Goal: Information Seeking & Learning: Check status

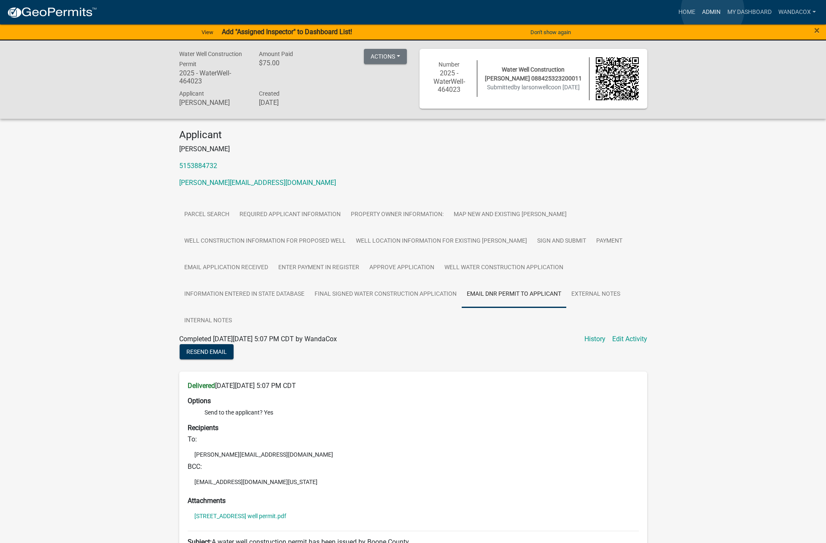
click at [712, 10] on link "Admin" at bounding box center [710, 12] width 25 height 16
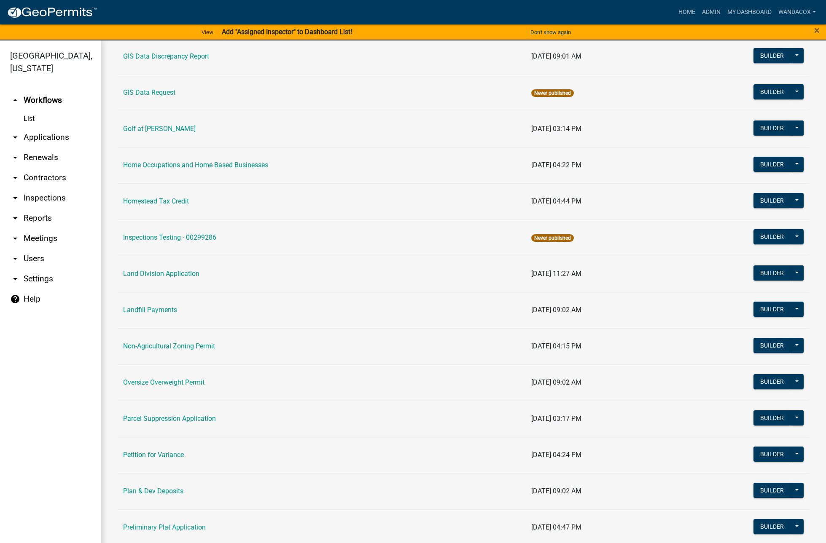
scroll to position [527, 0]
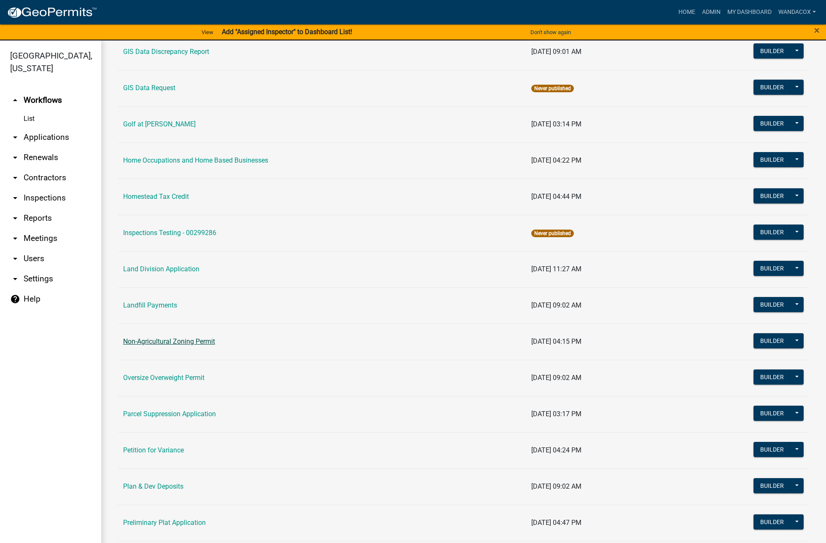
click at [175, 341] on link "Non-Agricultural Zoning Permit" at bounding box center [169, 342] width 92 height 8
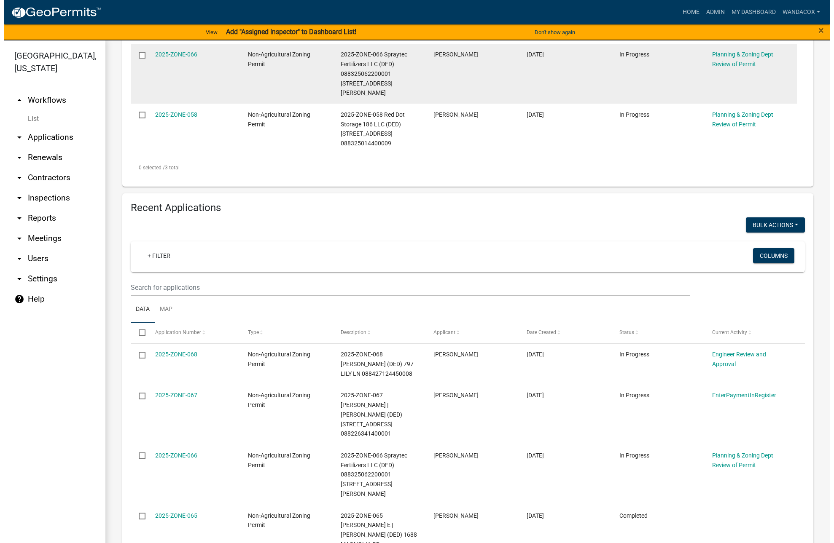
scroll to position [316, 0]
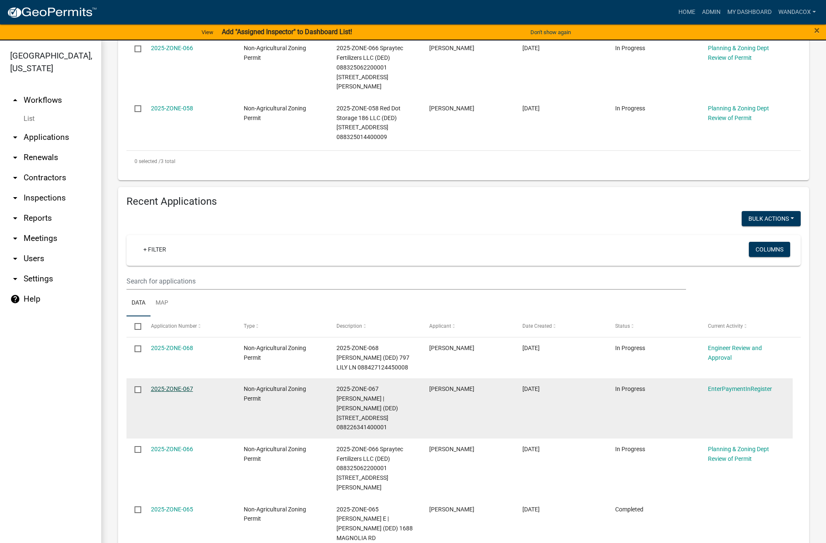
click at [173, 386] on link "2025-ZONE-067" at bounding box center [172, 389] width 42 height 7
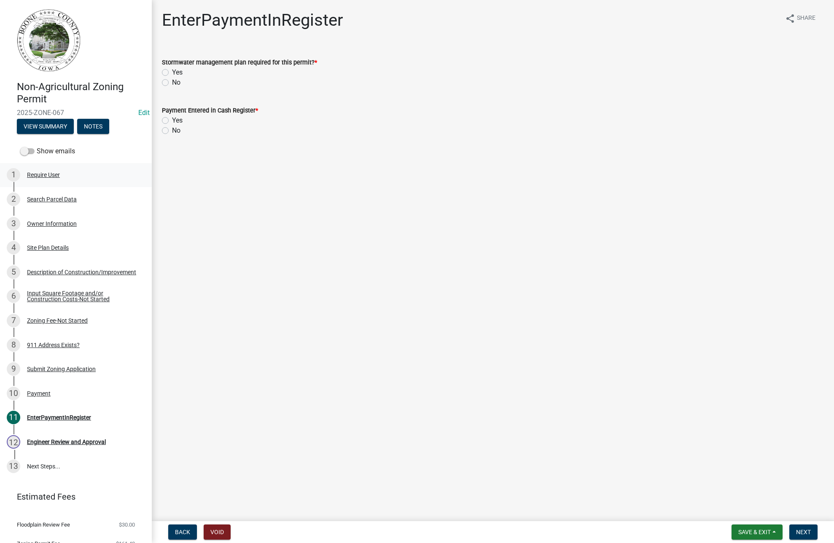
click at [46, 170] on div "1 Require User" at bounding box center [72, 174] width 131 height 13
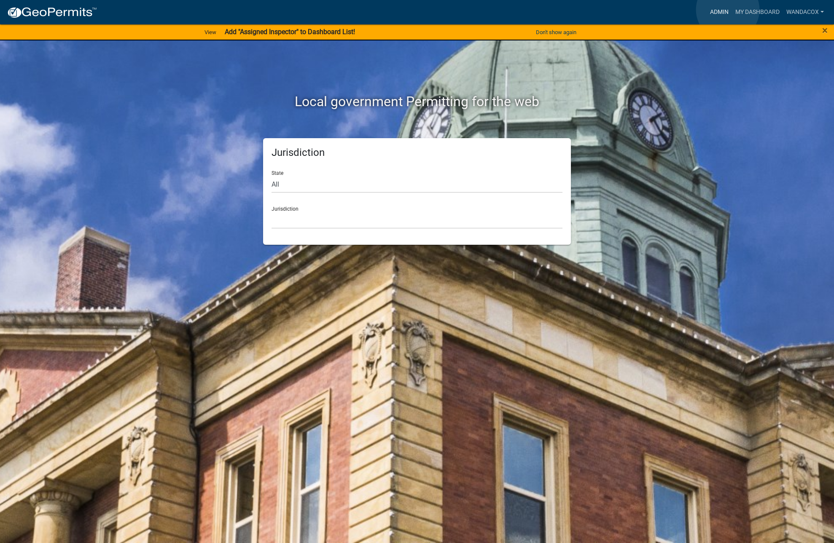
click at [727, 10] on link "Admin" at bounding box center [718, 12] width 25 height 16
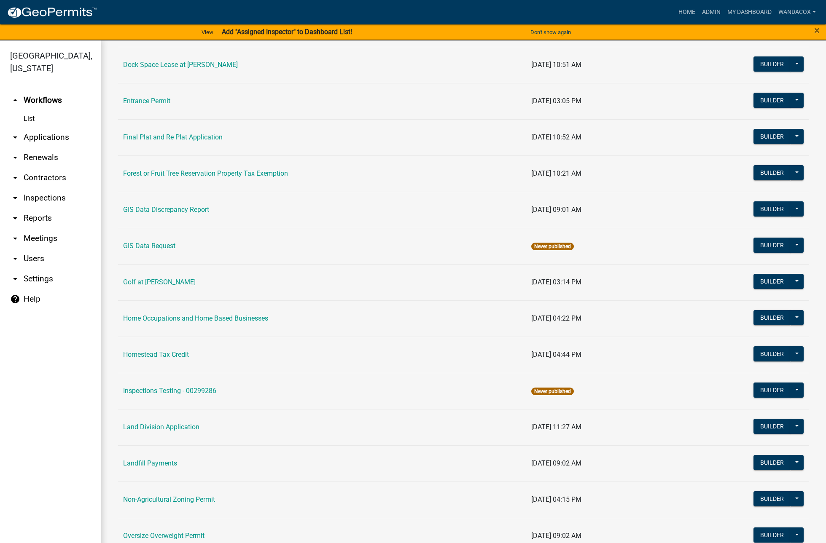
scroll to position [527, 0]
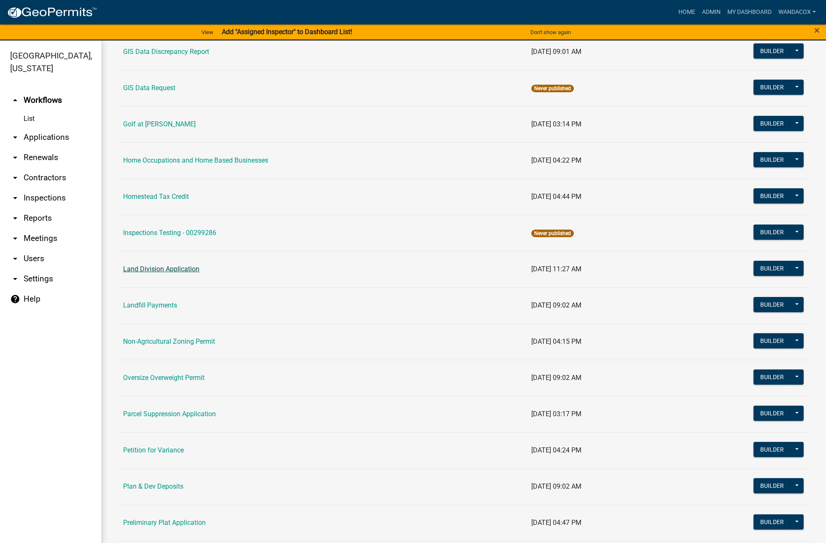
click at [150, 268] on link "Land Division Application" at bounding box center [161, 269] width 76 height 8
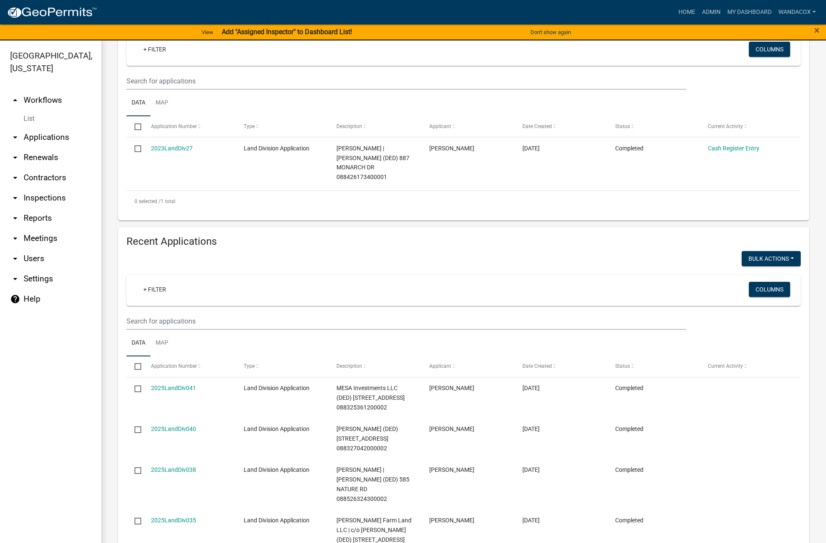
scroll to position [158, 0]
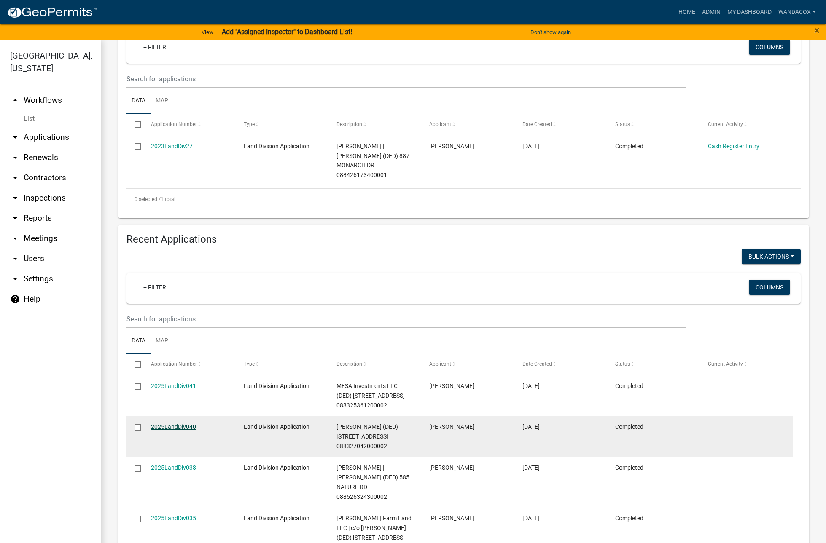
click at [154, 428] on link "2025LandDiv040" at bounding box center [173, 427] width 45 height 7
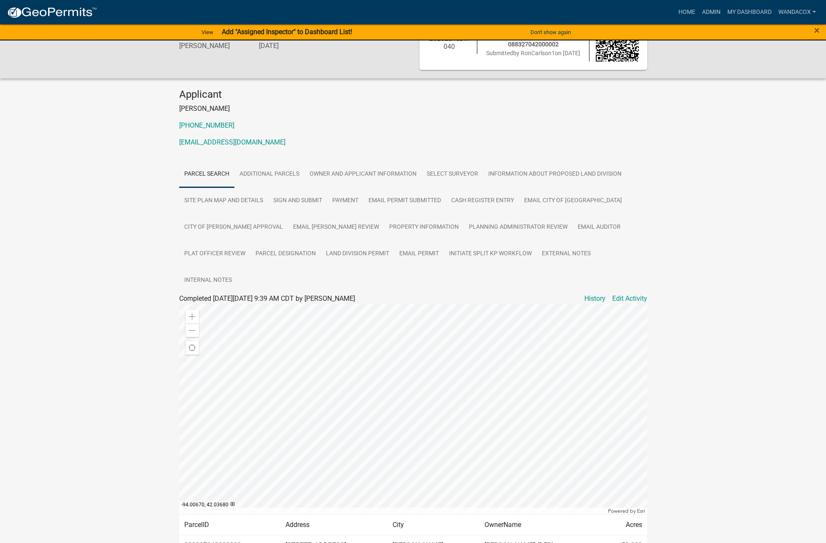
scroll to position [14, 0]
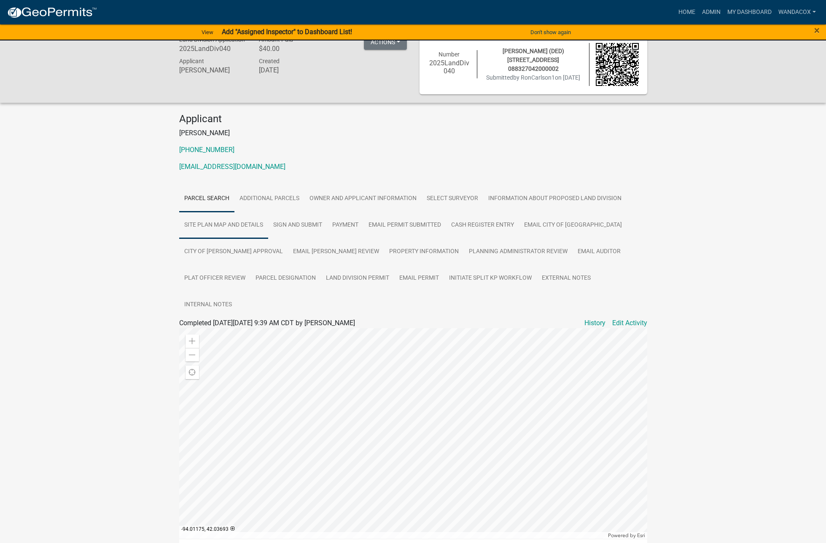
click at [227, 225] on link "Site Plan Map and Details" at bounding box center [223, 225] width 89 height 27
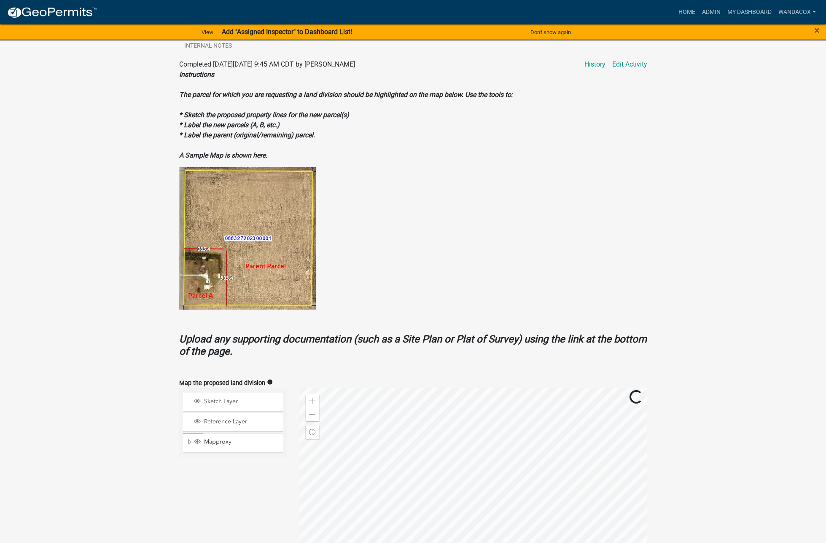
scroll to position [278, 0]
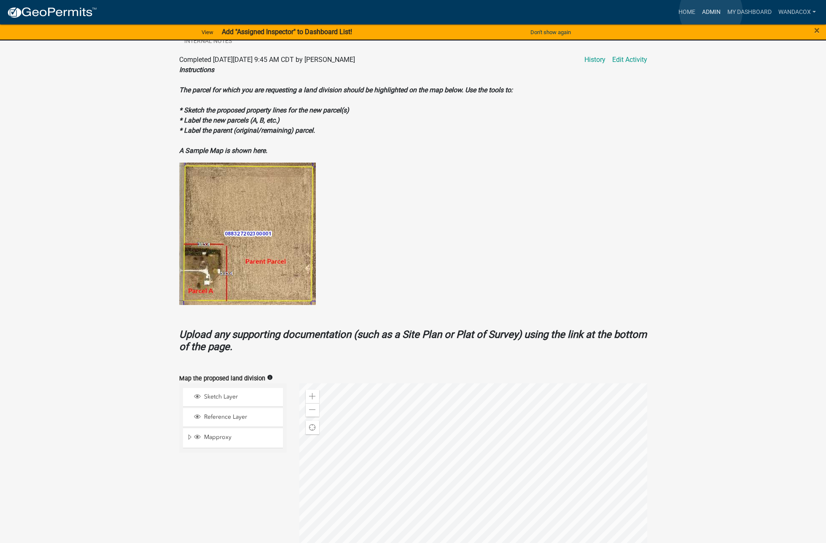
click at [711, 11] on link "Admin" at bounding box center [710, 12] width 25 height 16
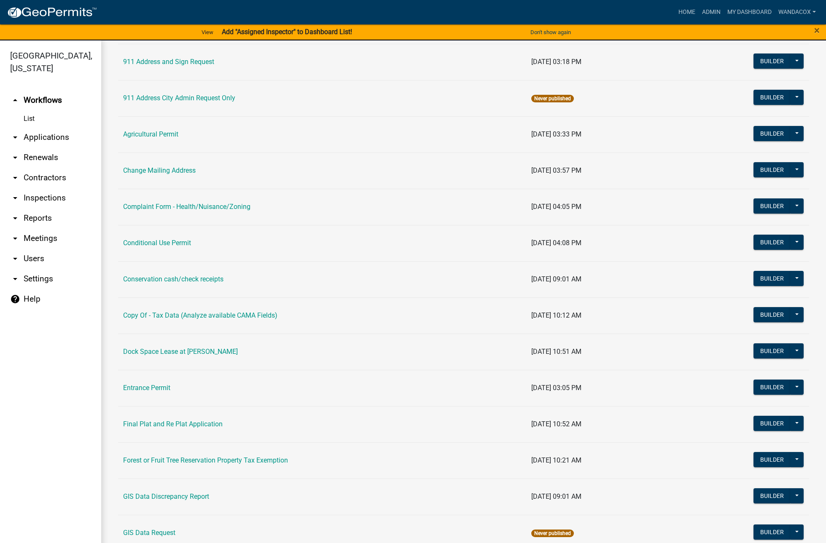
scroll to position [105, 0]
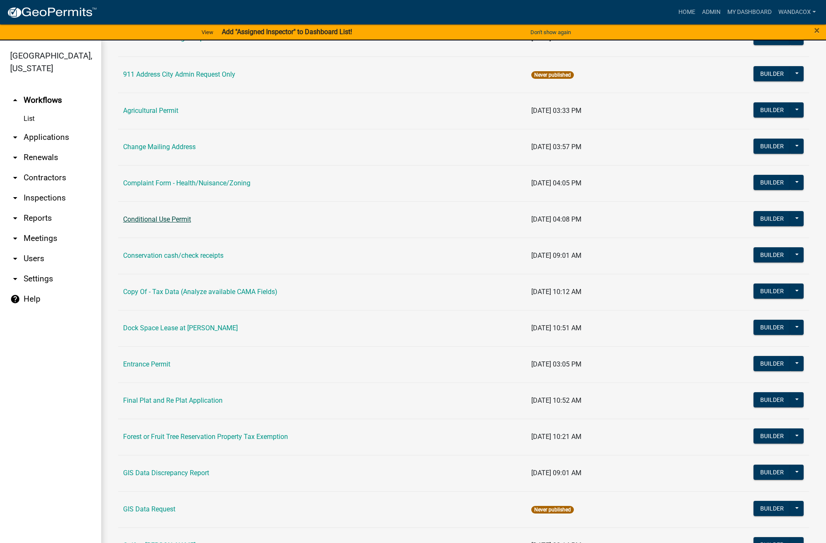
click at [135, 223] on link "Conditional Use Permit" at bounding box center [157, 219] width 68 height 8
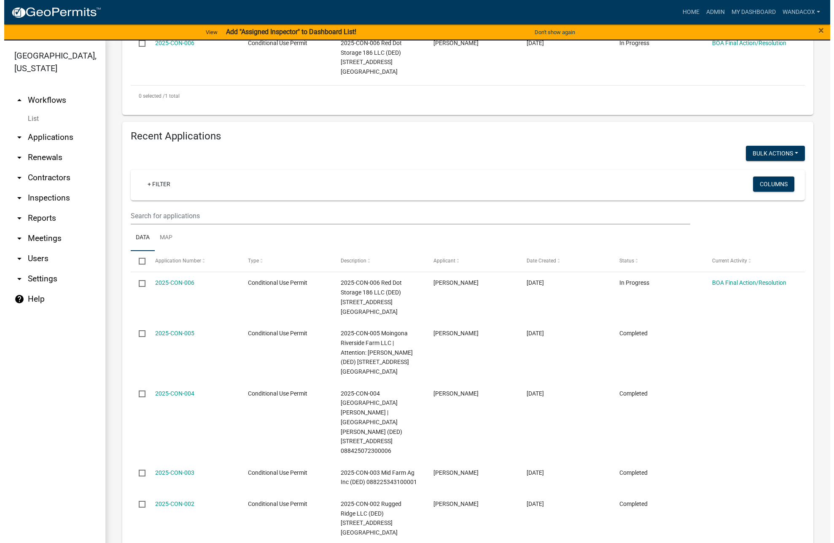
scroll to position [263, 0]
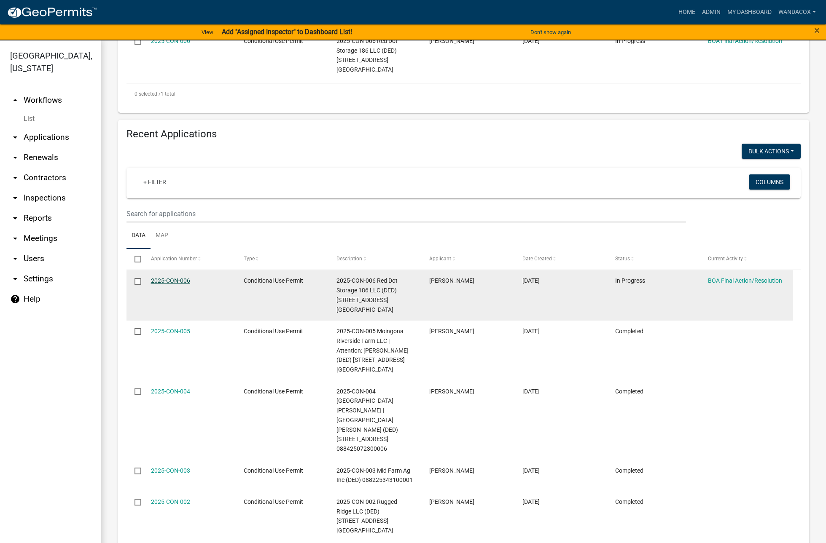
click at [169, 277] on link "2025-CON-006" at bounding box center [170, 280] width 39 height 7
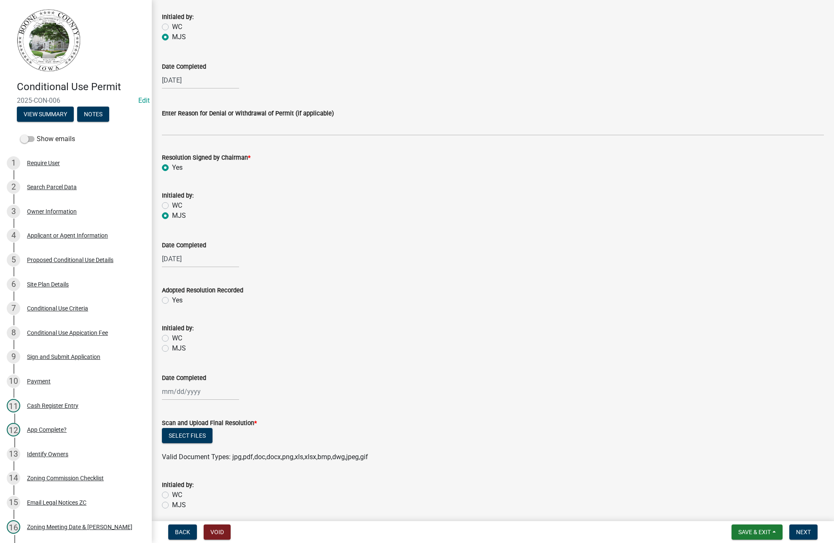
scroll to position [158, 0]
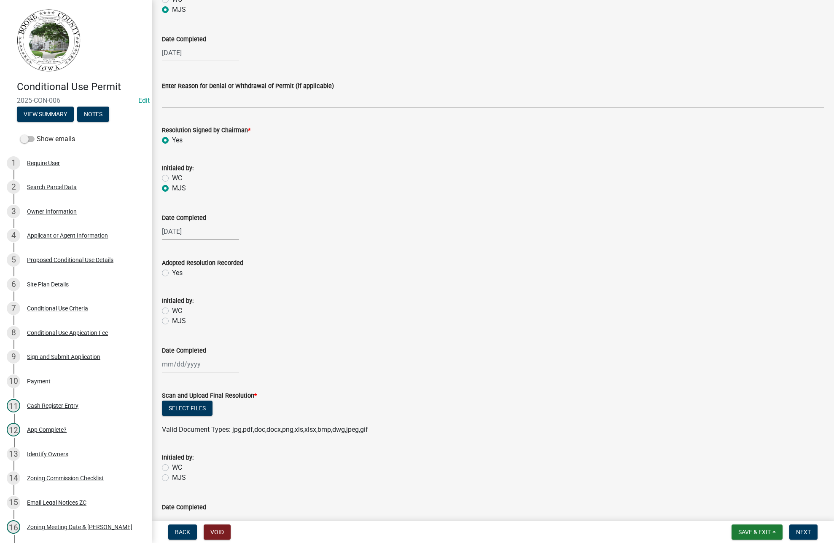
click at [172, 270] on label "Yes" at bounding box center [177, 273] width 11 height 10
click at [172, 270] on input "Yes" at bounding box center [174, 270] width 5 height 5
radio input "true"
click at [172, 310] on label "WC" at bounding box center [177, 311] width 10 height 10
click at [172, 310] on input "WC" at bounding box center [174, 308] width 5 height 5
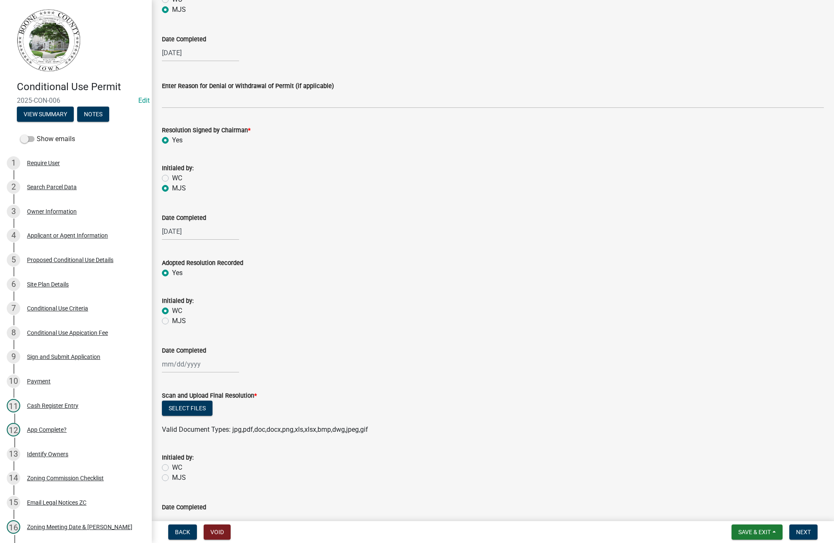
radio input "true"
click at [182, 366] on div at bounding box center [200, 364] width 77 height 17
select select "8"
select select "2025"
click at [220, 433] on div "15" at bounding box center [223, 435] width 13 height 13
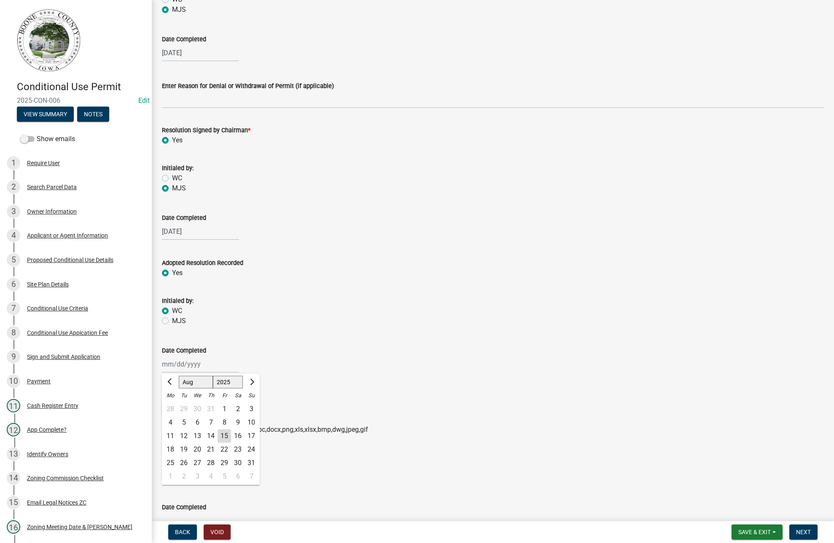
type input "[DATE]"
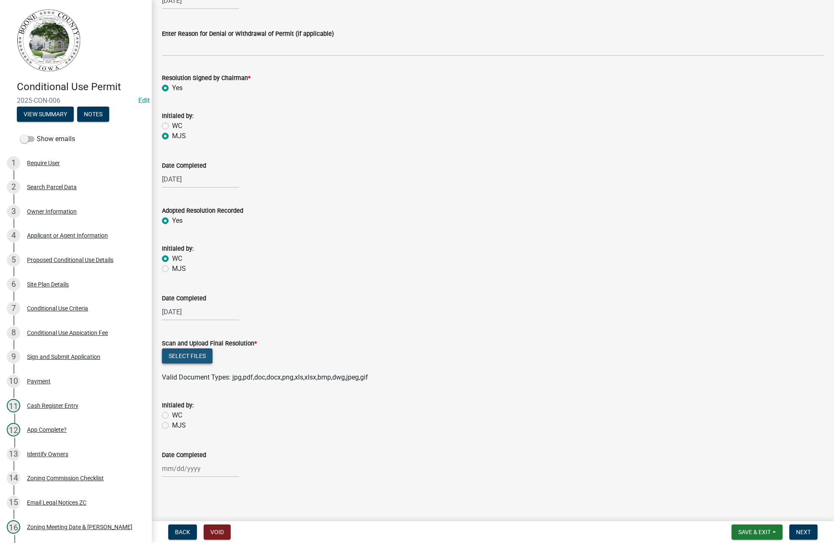
click at [174, 355] on button "Select files" at bounding box center [187, 356] width 51 height 15
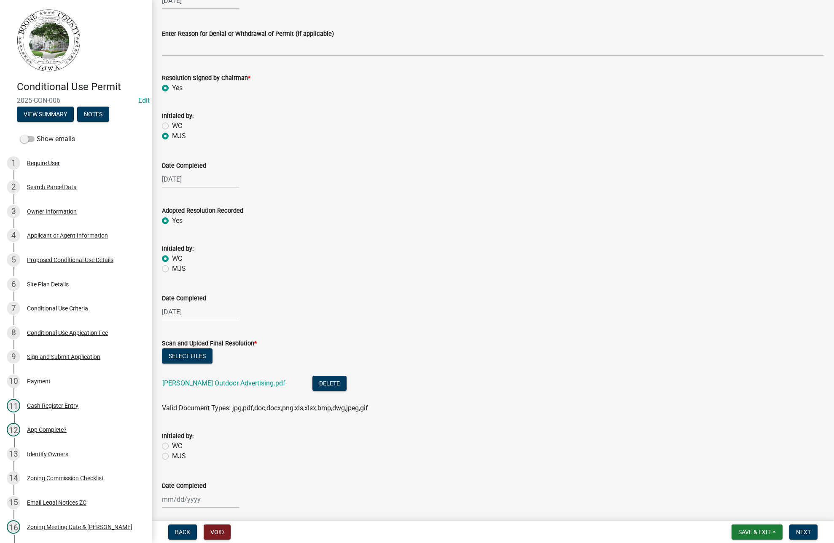
click at [172, 443] on label "WC" at bounding box center [177, 446] width 10 height 10
click at [172, 443] on input "WC" at bounding box center [174, 443] width 5 height 5
radio input "true"
select select "8"
select select "2025"
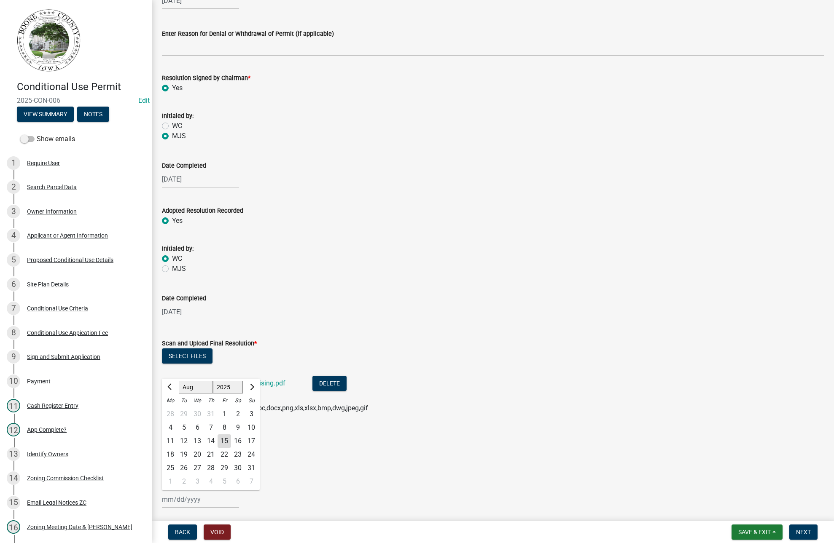
click at [182, 502] on div "Jan Feb Mar Apr May Jun Jul Aug Sep Oct Nov Dec 1525 1526 1527 1528 1529 1530 1…" at bounding box center [200, 499] width 77 height 17
click at [227, 440] on div "15" at bounding box center [223, 441] width 13 height 13
type input "[DATE]"
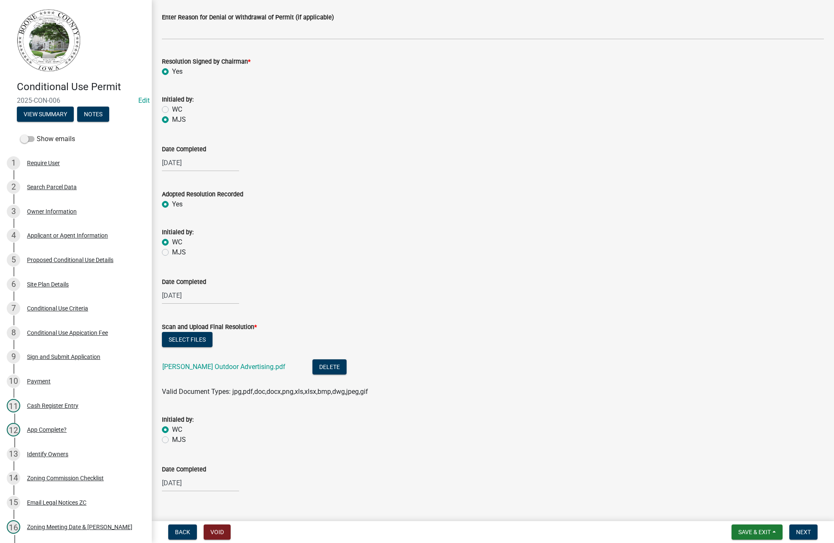
scroll to position [241, 0]
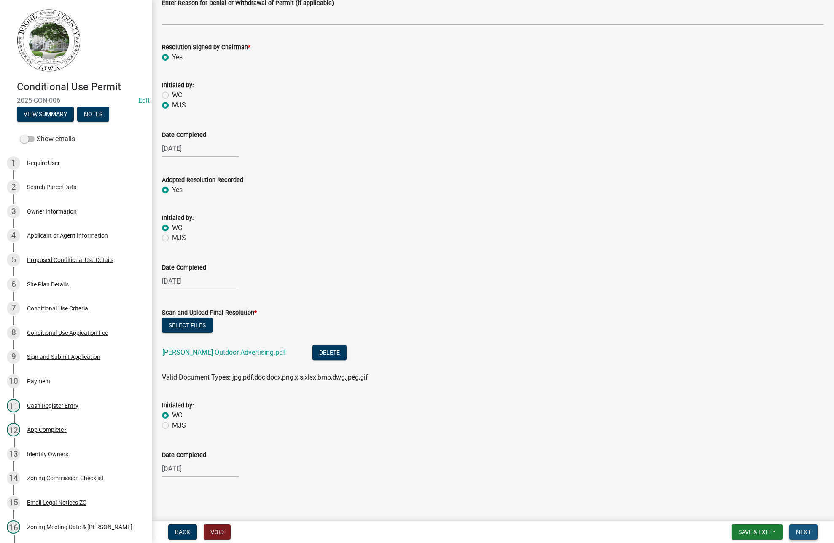
click at [804, 534] on span "Next" at bounding box center [803, 532] width 15 height 7
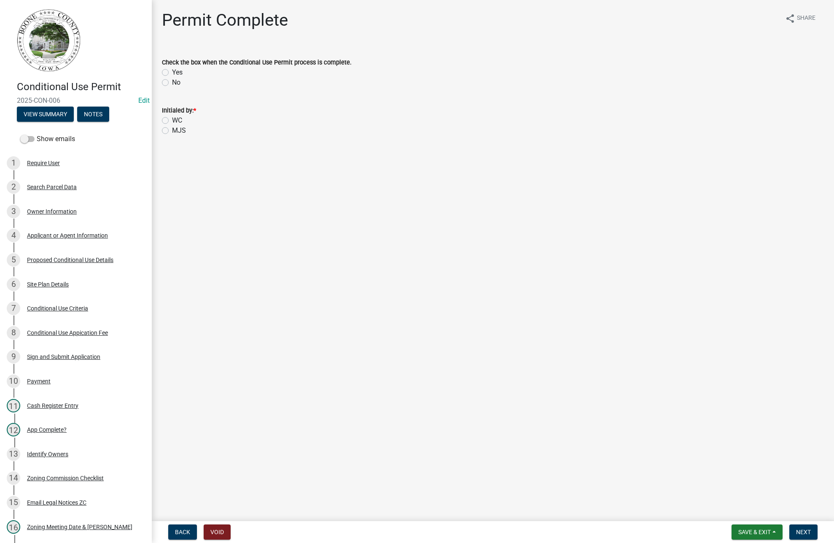
click at [172, 71] on label "Yes" at bounding box center [177, 72] width 11 height 10
click at [172, 71] on input "Yes" at bounding box center [174, 69] width 5 height 5
radio input "true"
click at [172, 120] on label "WC" at bounding box center [177, 120] width 10 height 10
click at [172, 120] on input "WC" at bounding box center [174, 117] width 5 height 5
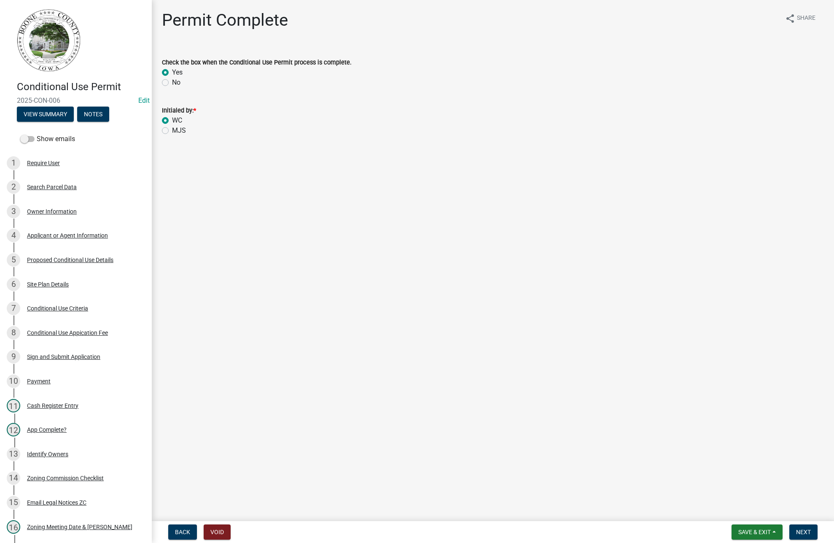
radio input "true"
click at [807, 536] on button "Next" at bounding box center [803, 532] width 28 height 15
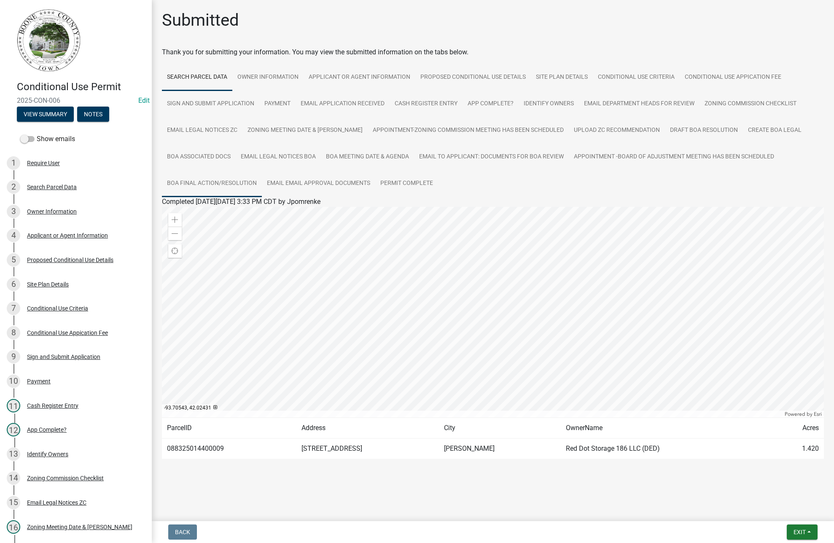
click at [206, 180] on link "BOA Final Action/Resolution" at bounding box center [212, 183] width 100 height 27
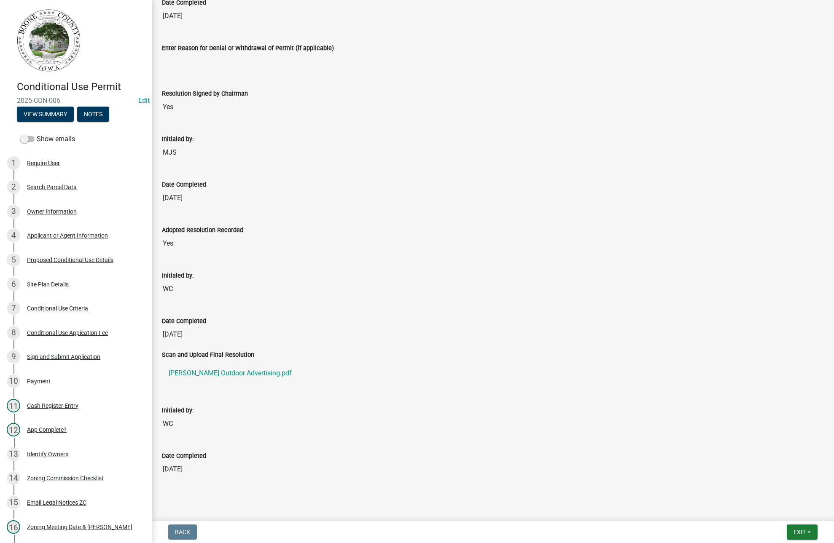
scroll to position [329, 0]
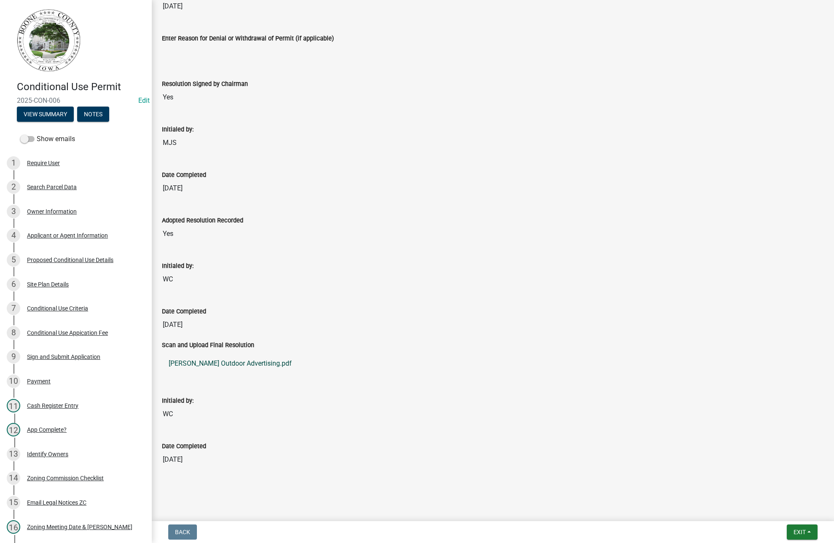
click at [194, 362] on link "Lamar Outdoor Advertising.pdf" at bounding box center [493, 364] width 662 height 20
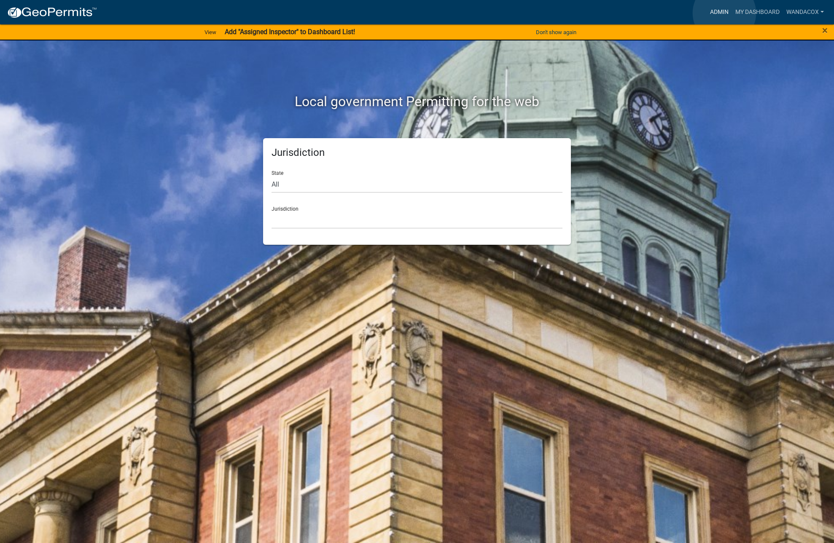
click at [724, 13] on link "Admin" at bounding box center [718, 12] width 25 height 16
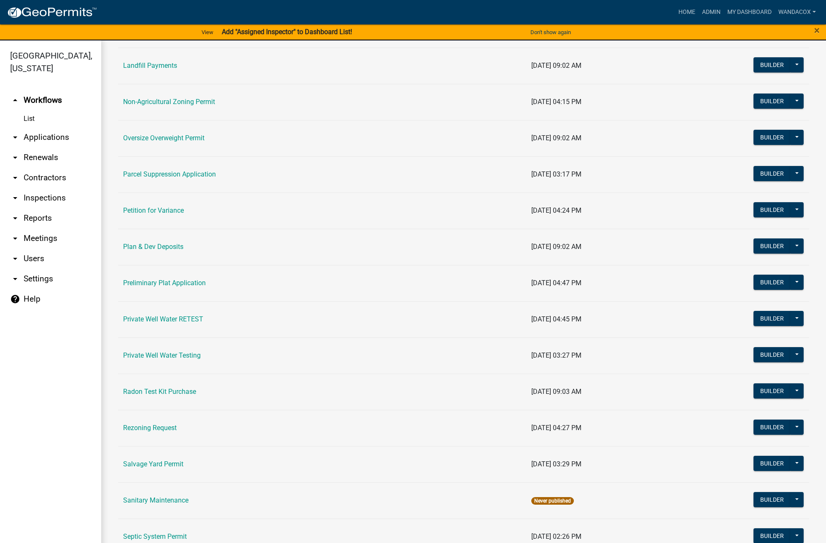
scroll to position [843, 0]
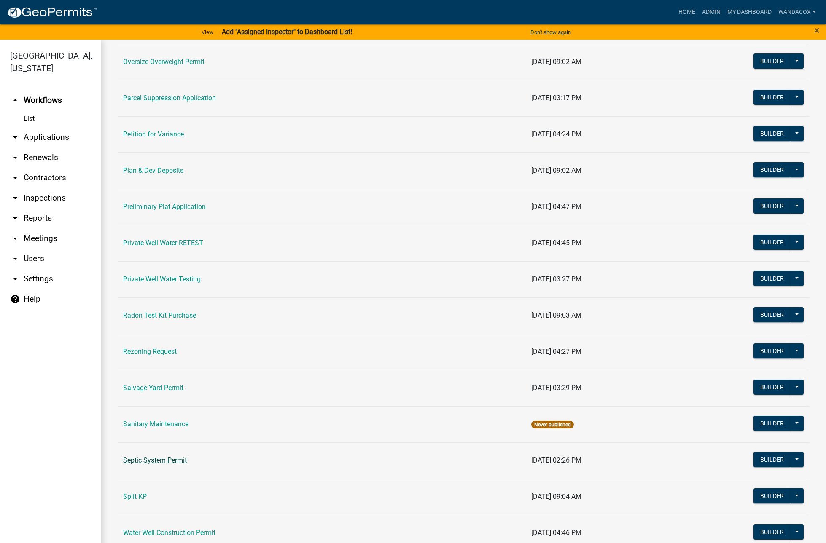
click at [142, 459] on link "Septic System Permit" at bounding box center [155, 460] width 64 height 8
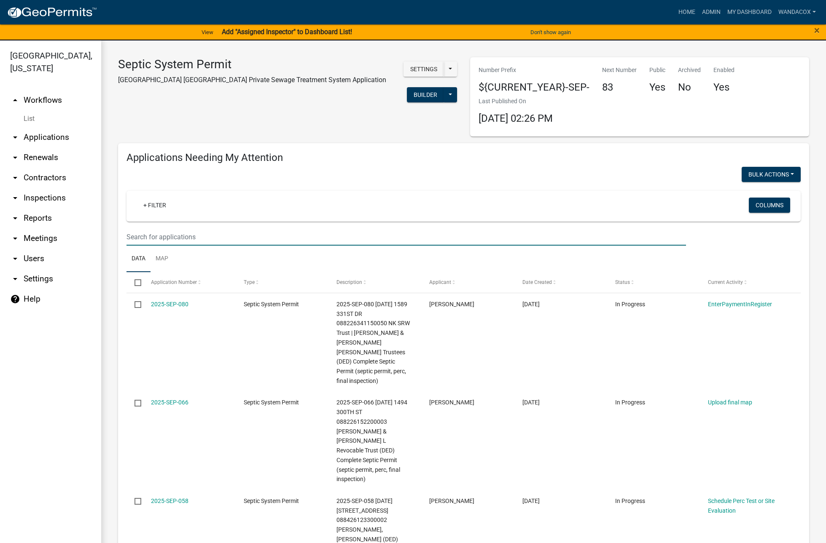
click at [137, 233] on input "text" at bounding box center [405, 236] width 559 height 17
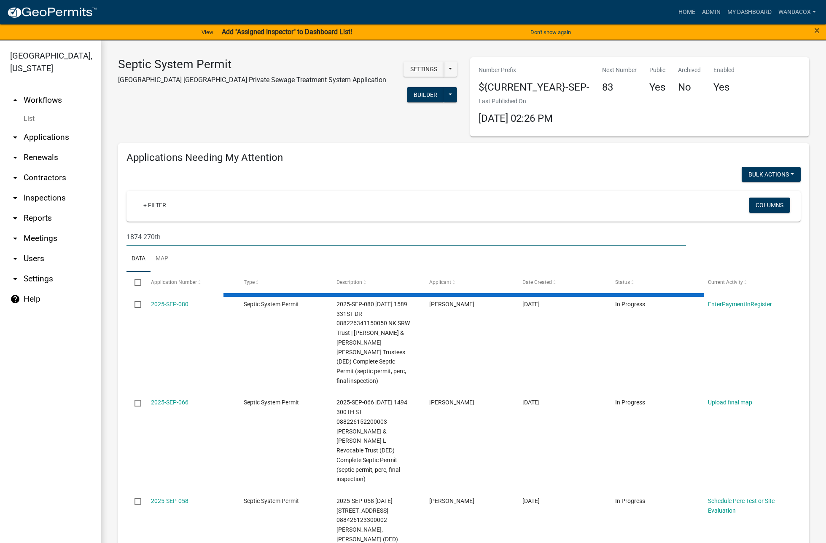
type input "1874 270th"
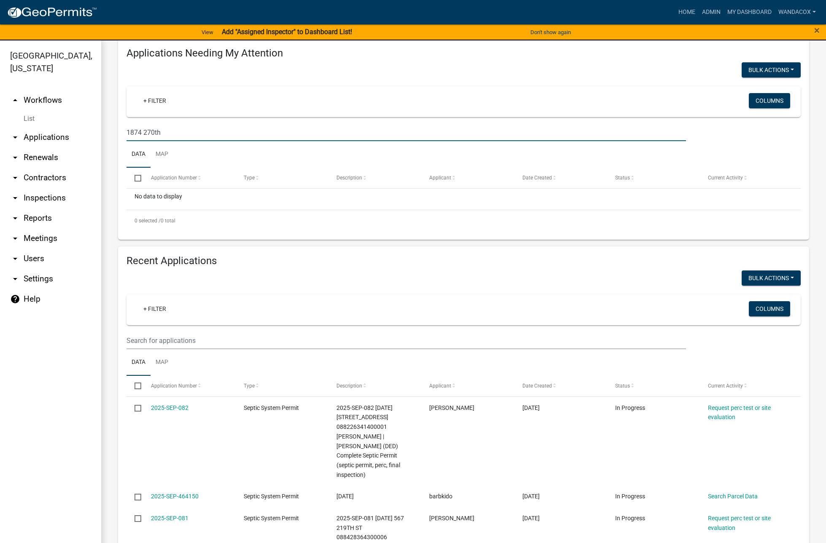
scroll to position [158, 0]
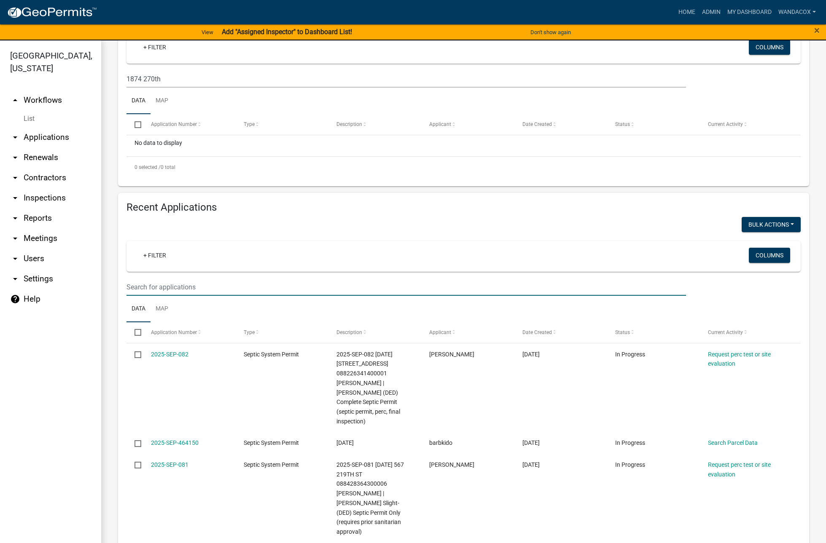
click at [170, 284] on input "text" at bounding box center [405, 287] width 559 height 17
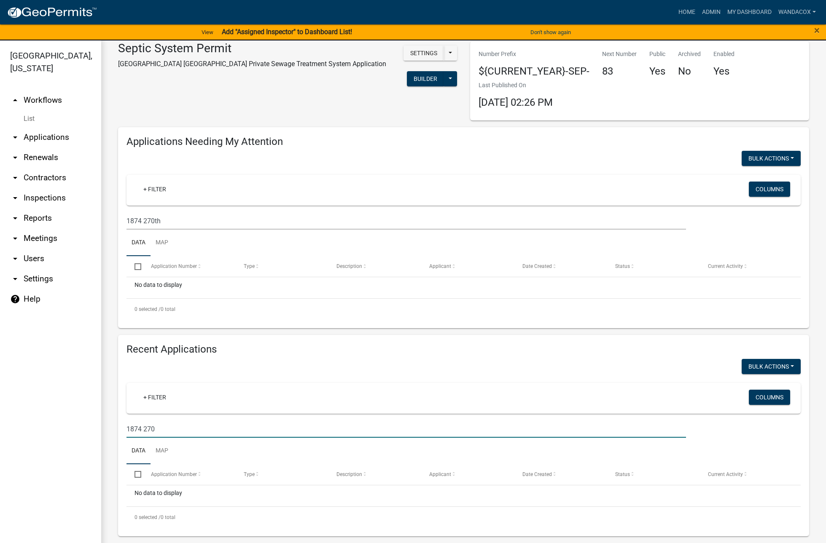
scroll to position [16, 0]
type input "1874 270th"
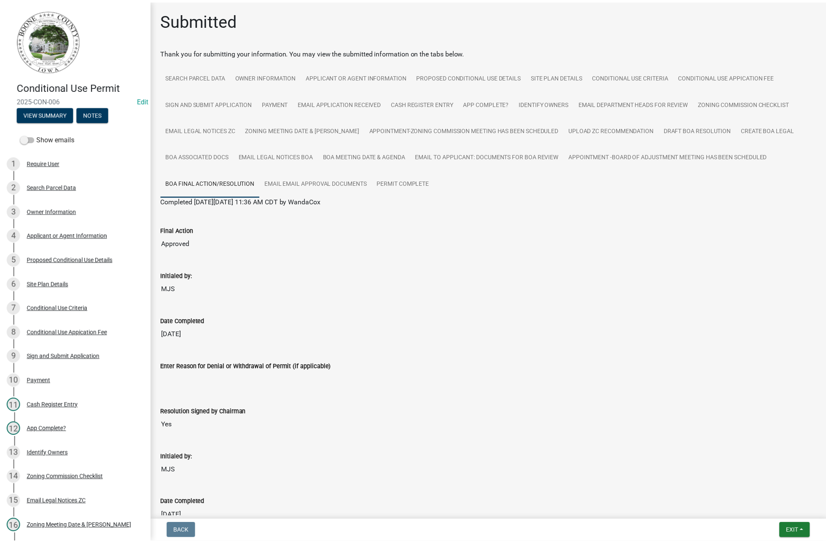
scroll to position [329, 0]
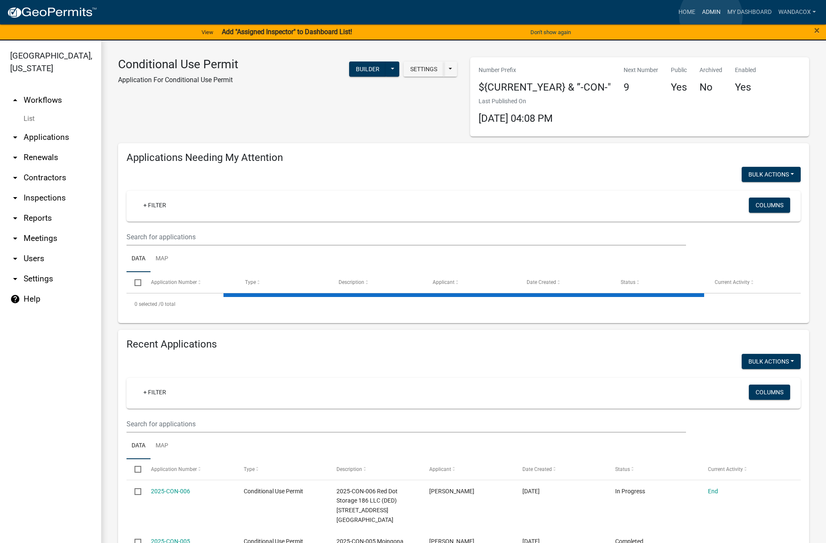
click at [711, 16] on link "Admin" at bounding box center [710, 12] width 25 height 16
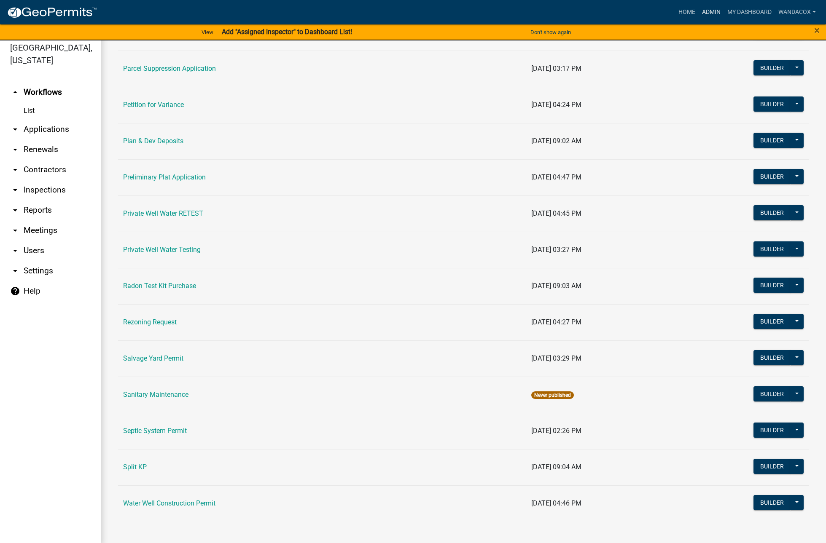
scroll to position [10, 0]
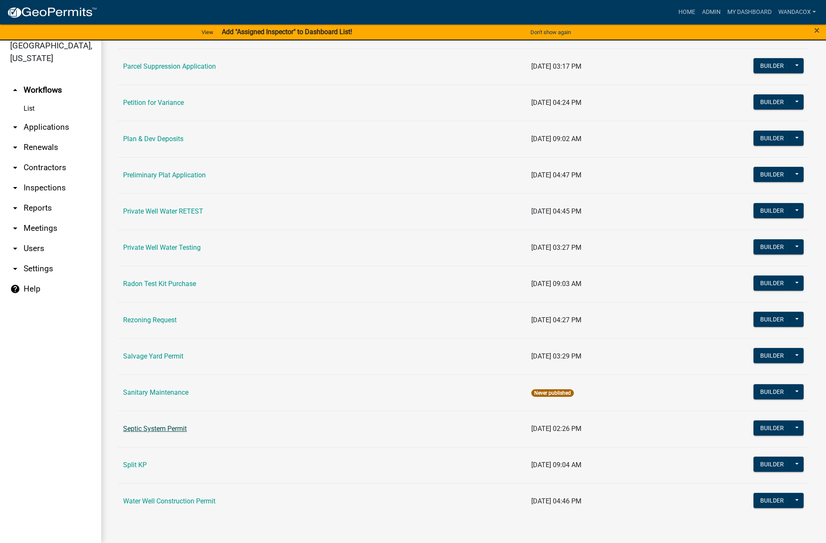
click at [173, 426] on link "Septic System Permit" at bounding box center [155, 429] width 64 height 8
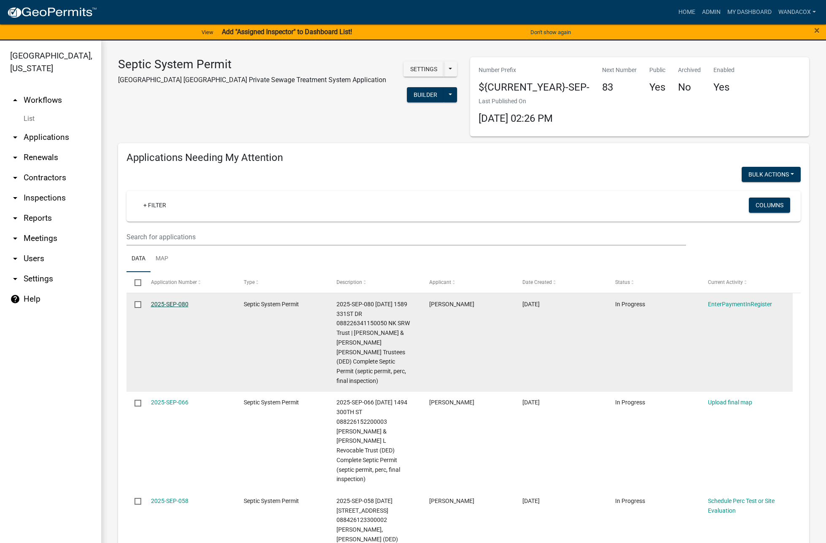
click at [164, 304] on link "2025-SEP-080" at bounding box center [170, 304] width 38 height 7
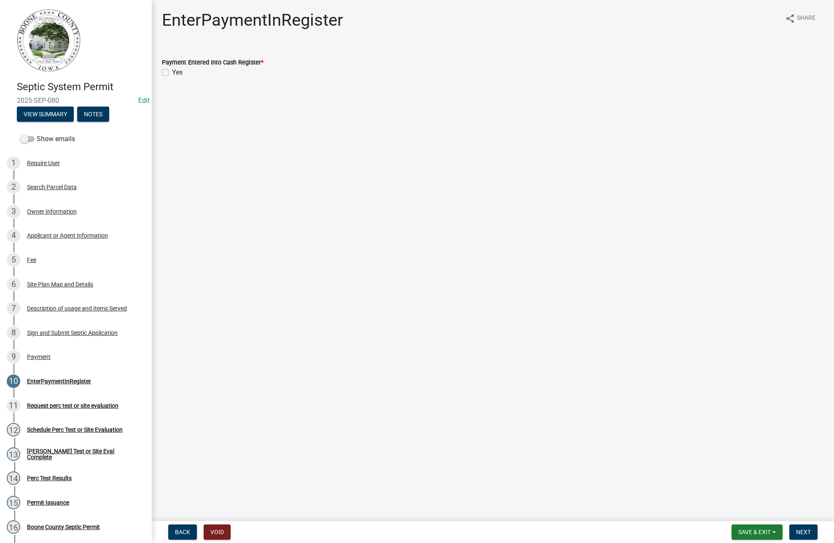
click at [172, 73] on label "Yes" at bounding box center [177, 72] width 11 height 10
click at [172, 73] on input "Yes" at bounding box center [174, 69] width 5 height 5
checkbox input "true"
click at [795, 532] on button "Next" at bounding box center [803, 532] width 28 height 15
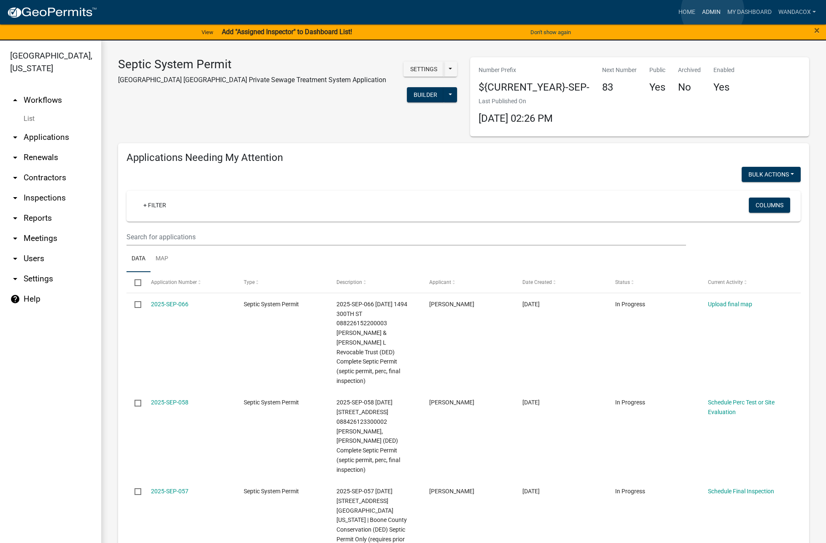
click at [712, 10] on link "Admin" at bounding box center [710, 12] width 25 height 16
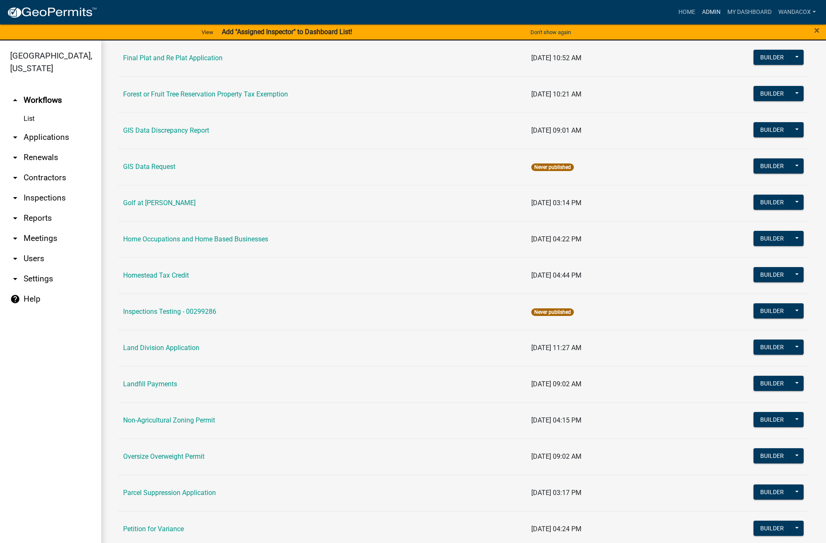
scroll to position [579, 0]
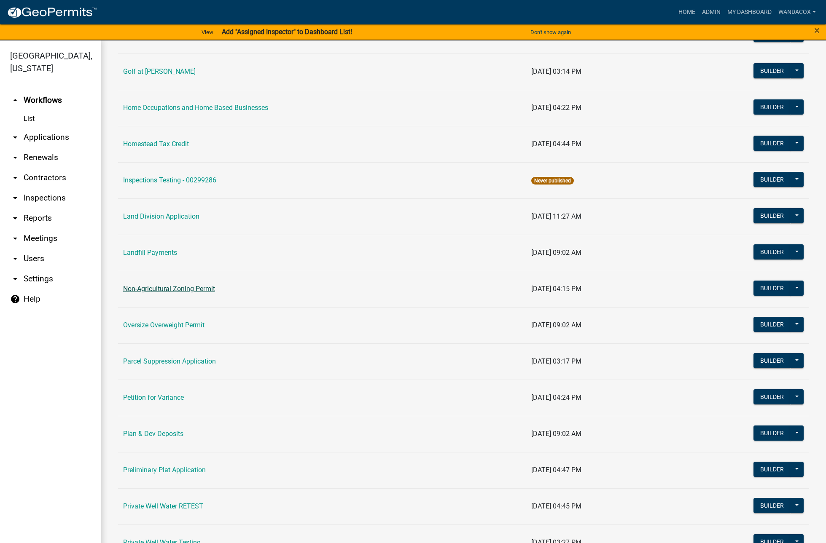
click at [128, 285] on link "Non-Agricultural Zoning Permit" at bounding box center [169, 289] width 92 height 8
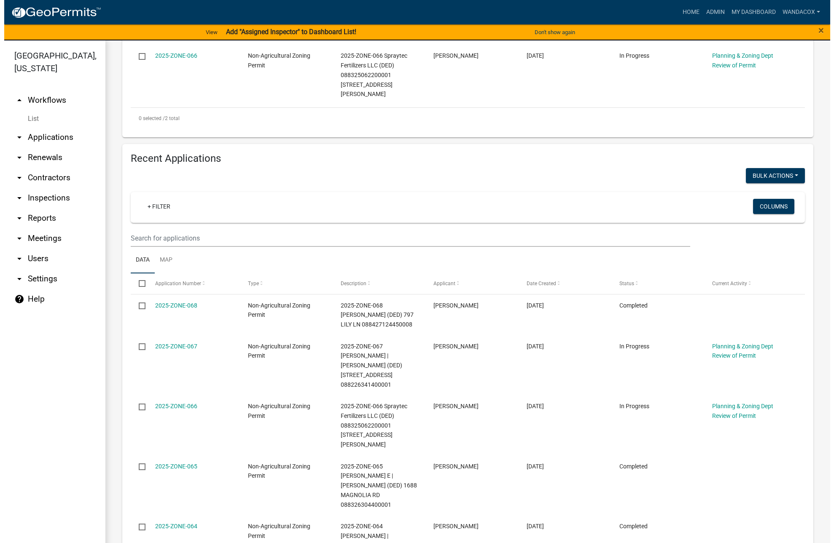
scroll to position [316, 0]
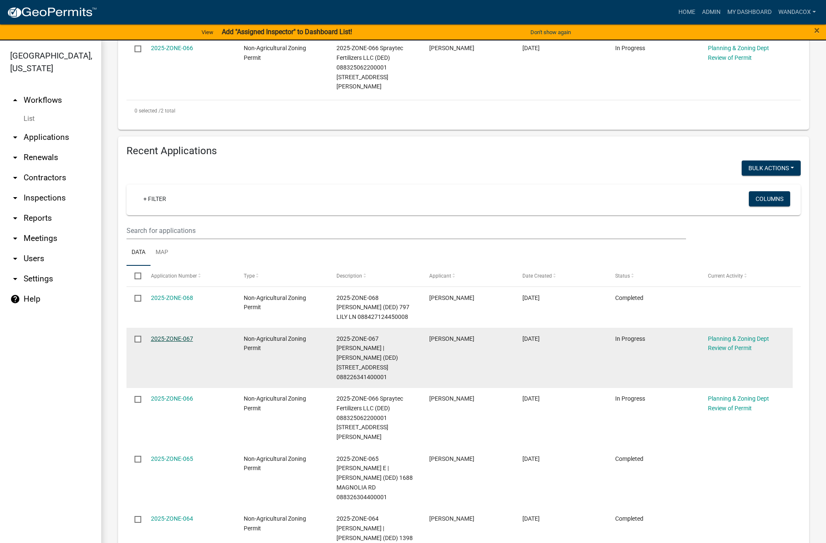
click at [163, 335] on link "2025-ZONE-067" at bounding box center [172, 338] width 42 height 7
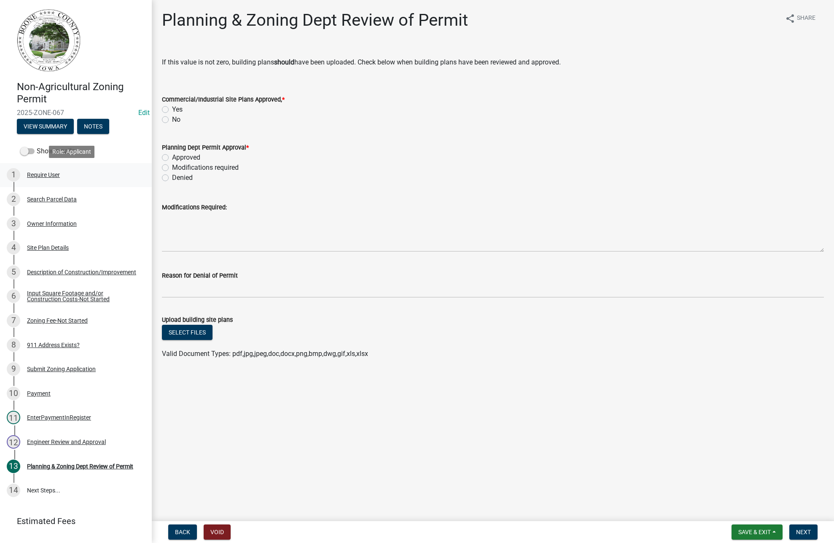
click at [54, 177] on div "Require User" at bounding box center [43, 175] width 33 height 6
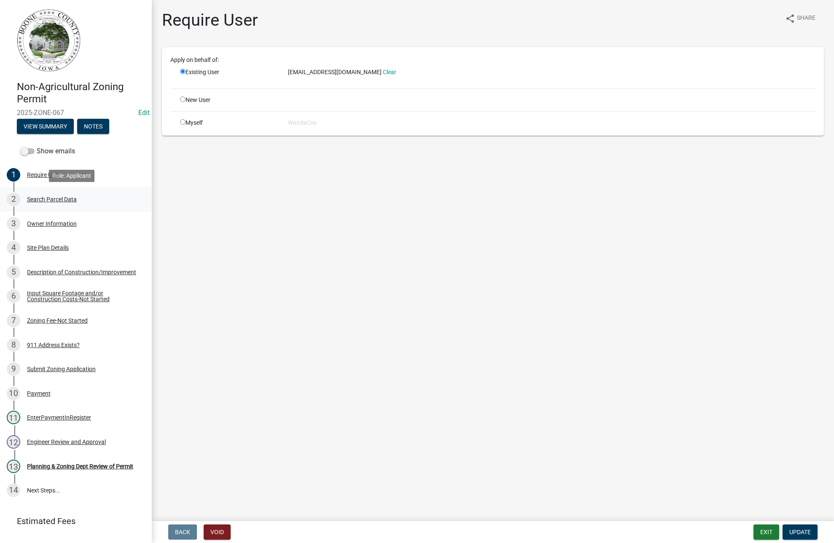
click at [55, 200] on div "Search Parcel Data" at bounding box center [52, 199] width 50 height 6
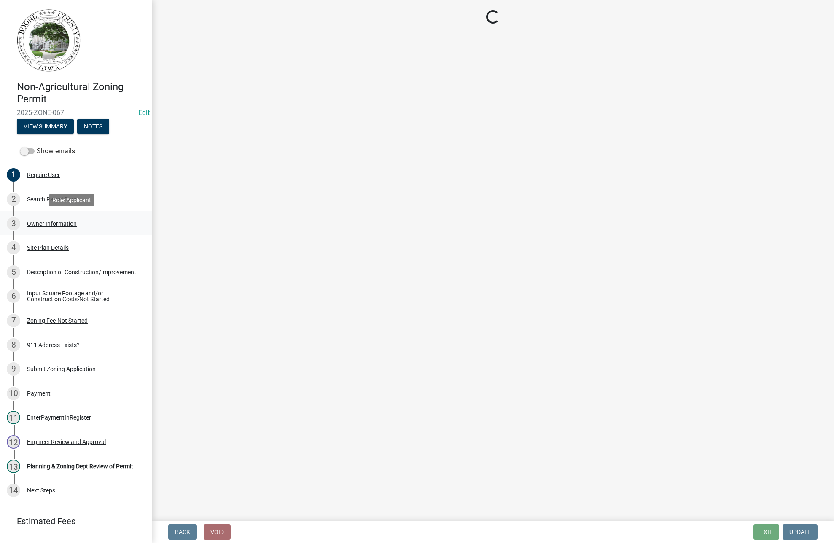
click at [52, 224] on div "Owner Information" at bounding box center [52, 224] width 50 height 6
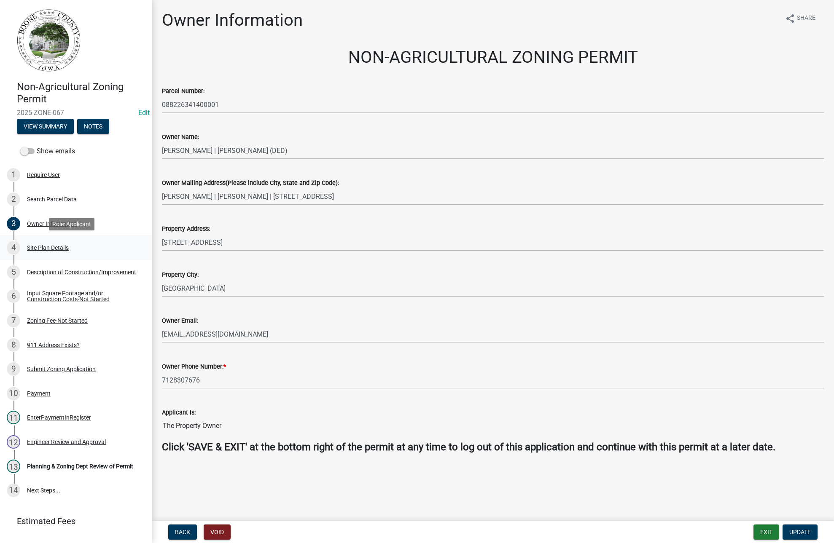
click at [53, 249] on div "Site Plan Details" at bounding box center [48, 248] width 42 height 6
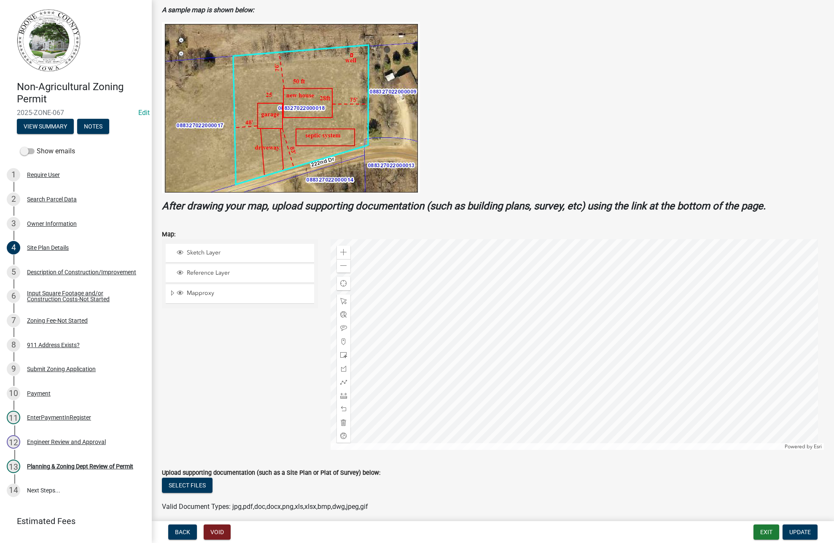
scroll to position [158, 0]
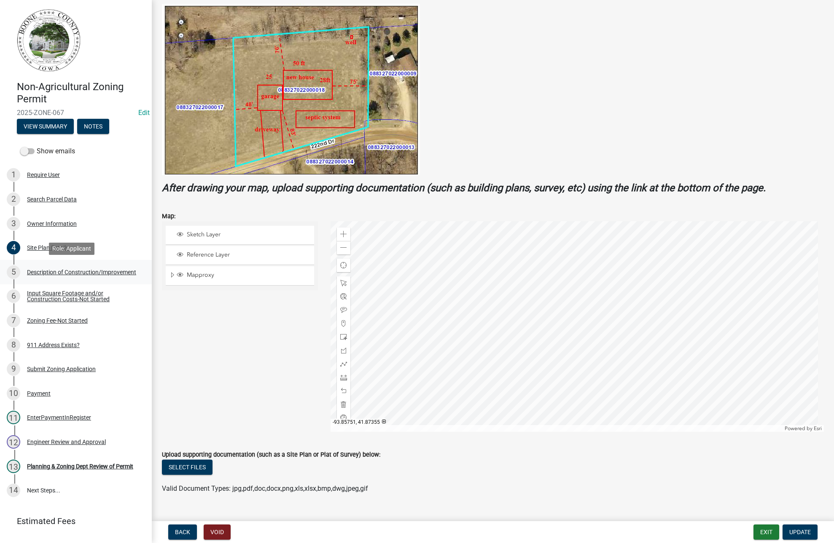
click at [42, 272] on div "Description of Construction/Improvement" at bounding box center [81, 272] width 109 height 6
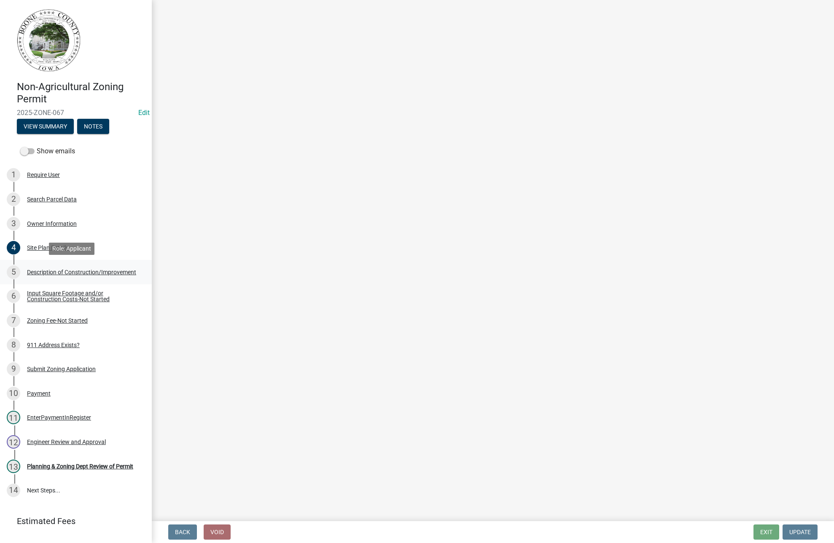
scroll to position [0, 0]
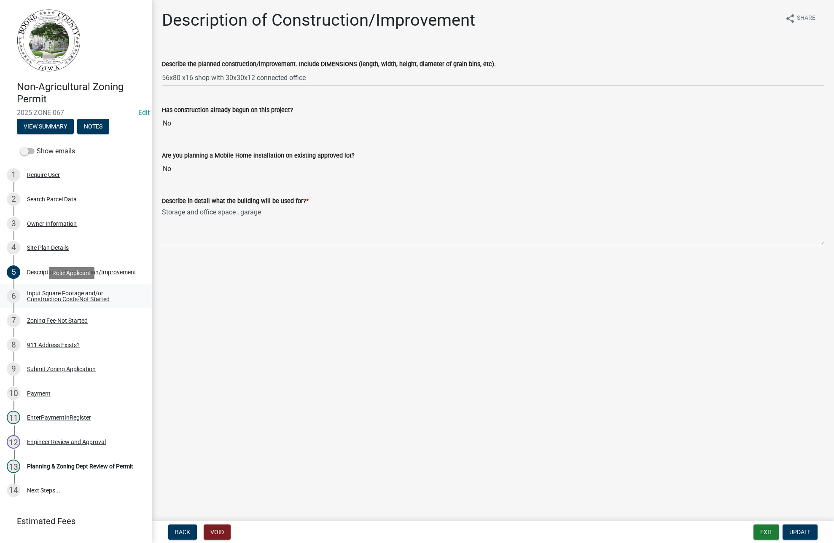
click at [66, 295] on div "Input Square Footage and/or Construction Costs-Not Started" at bounding box center [82, 296] width 111 height 12
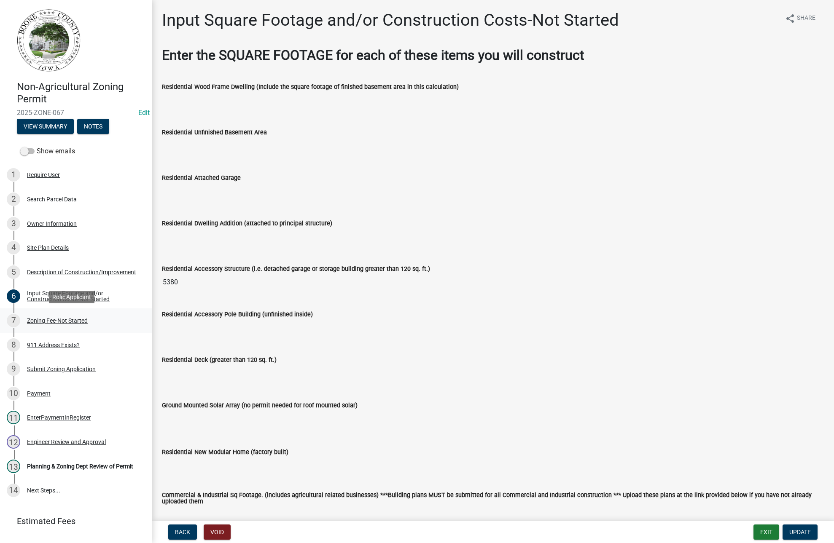
click at [60, 319] on div "Zoning Fee-Not Started" at bounding box center [57, 321] width 61 height 6
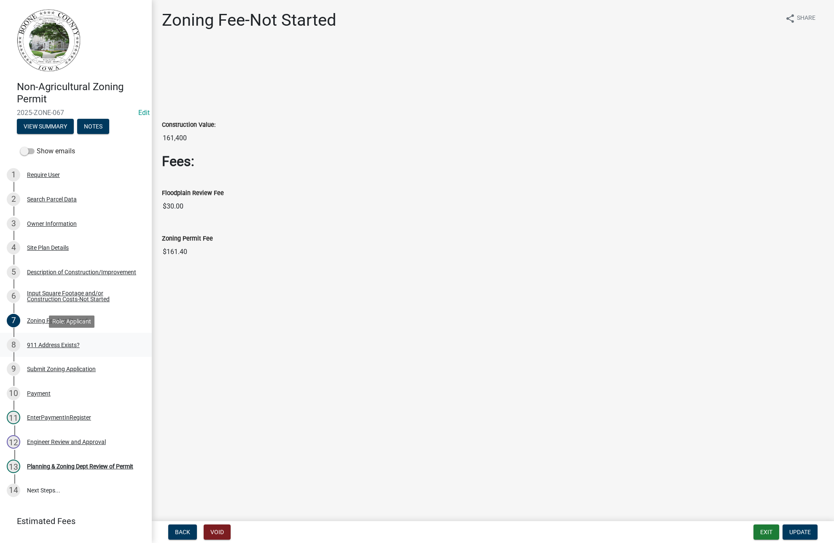
click at [51, 344] on div "911 Address Exists?" at bounding box center [53, 345] width 53 height 6
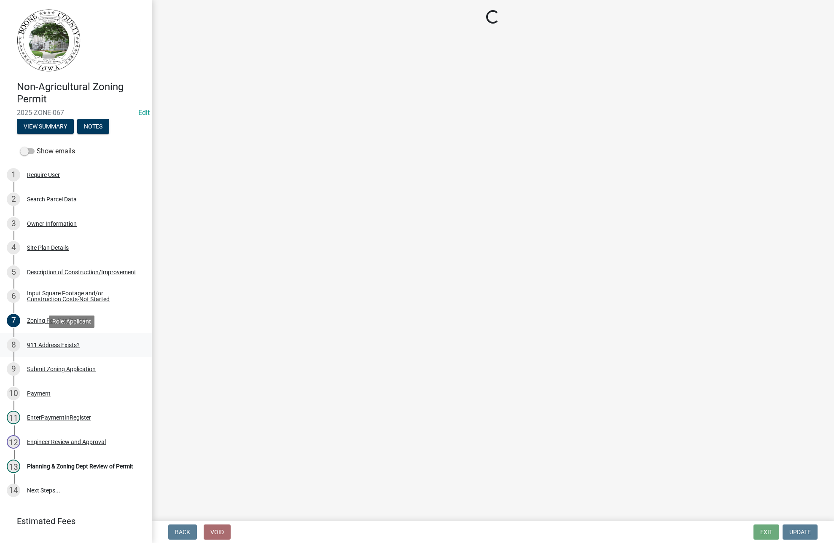
select select "f1813c40-ff51-4f8e-a09d-ea2142ee239a"
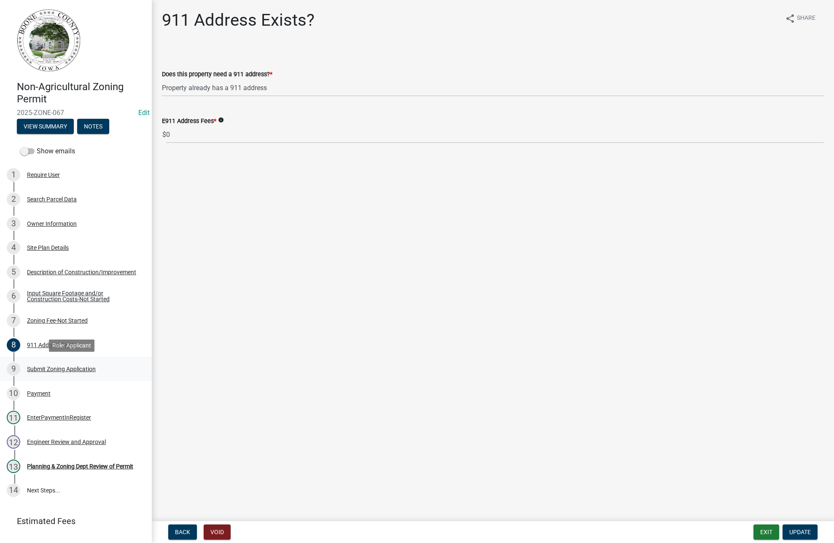
click at [56, 370] on div "Submit Zoning Application" at bounding box center [61, 369] width 69 height 6
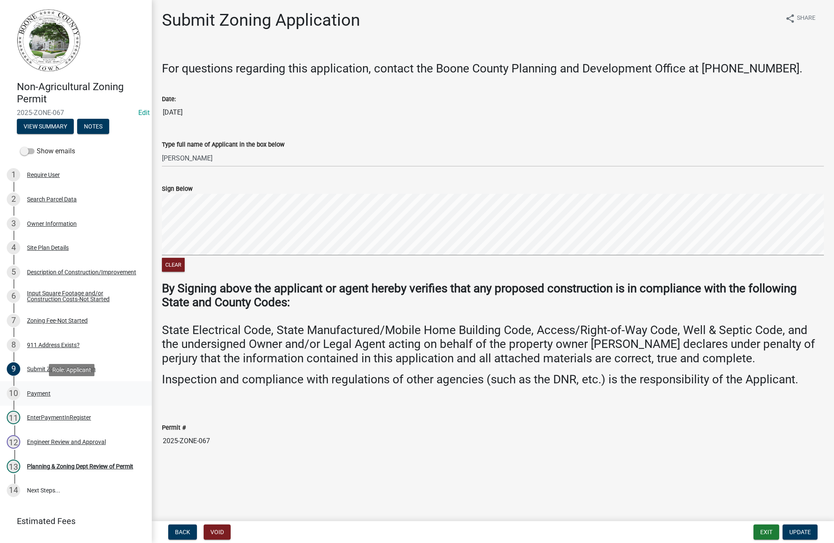
click at [33, 391] on div "Payment" at bounding box center [39, 394] width 24 height 6
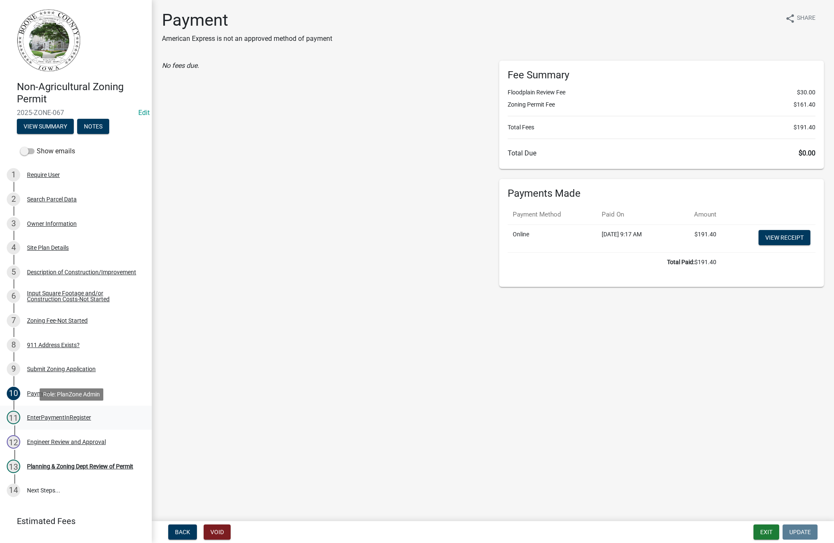
click at [28, 412] on div "11 EnterPaymentInRegister" at bounding box center [72, 417] width 131 height 13
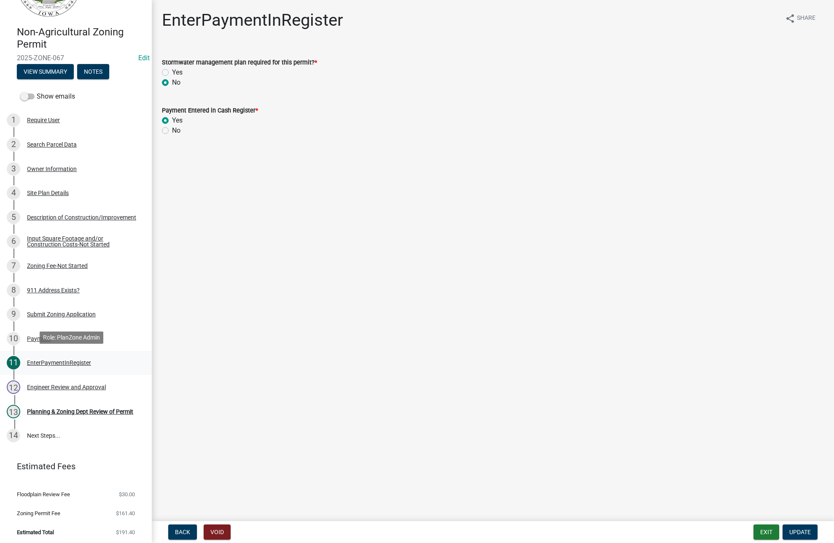
scroll to position [57, 0]
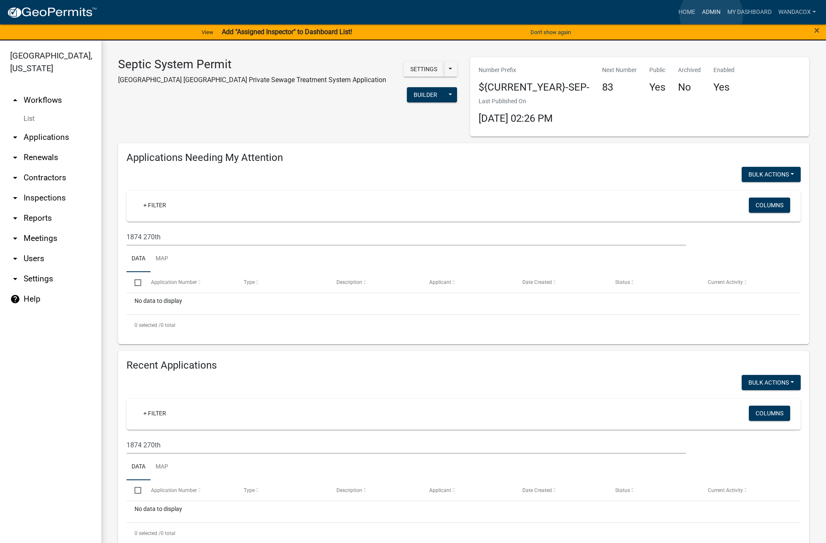
click at [711, 15] on link "Admin" at bounding box center [710, 12] width 25 height 16
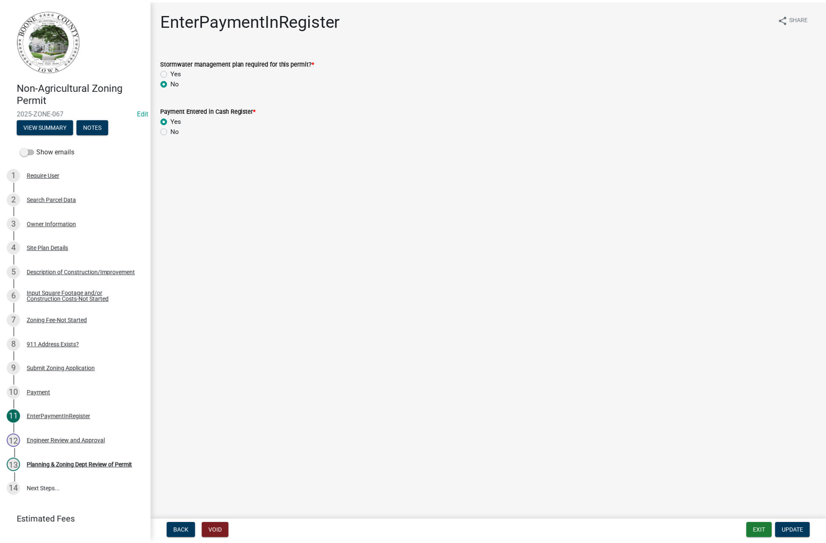
scroll to position [57, 0]
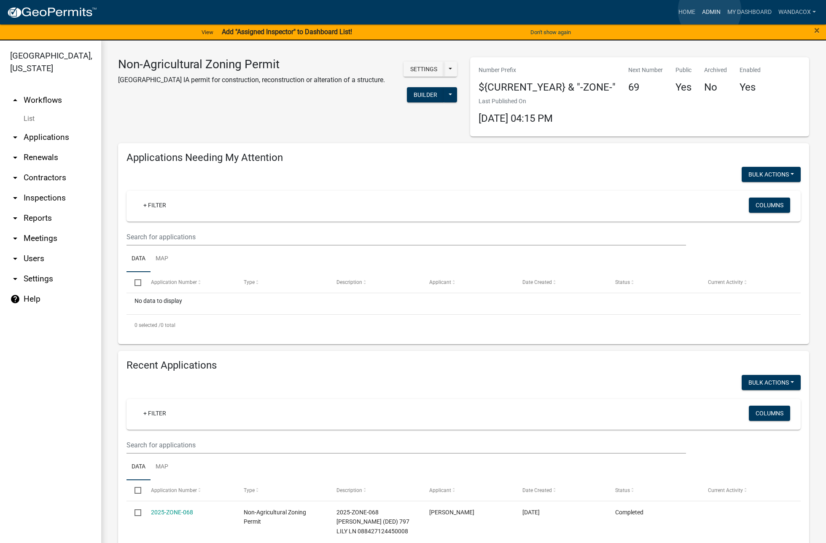
click at [709, 11] on link "Admin" at bounding box center [710, 12] width 25 height 16
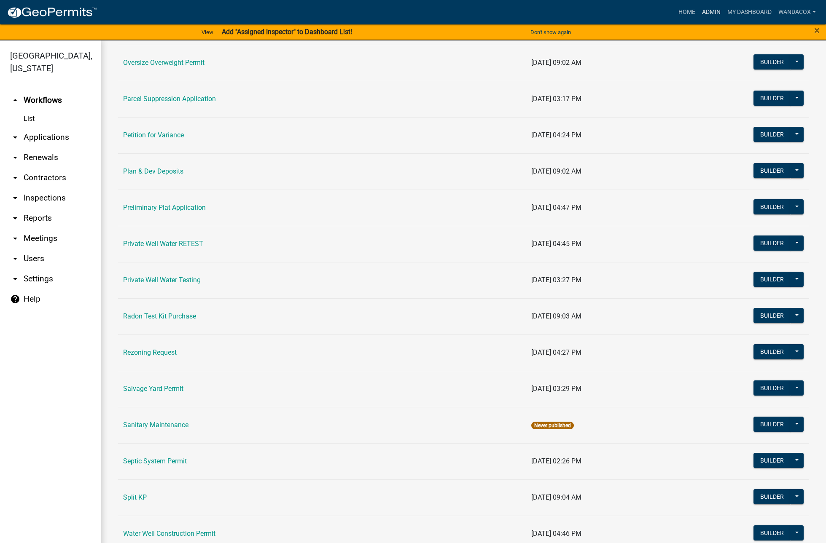
scroll to position [843, 0]
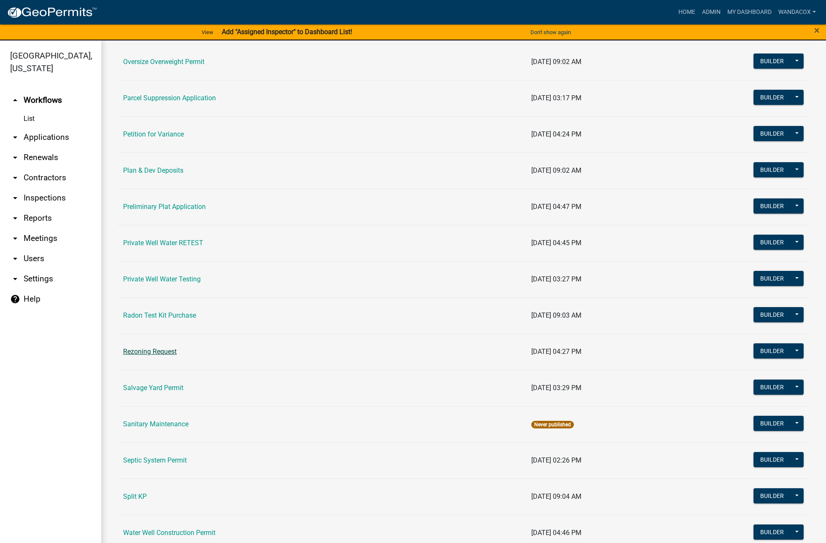
click at [163, 354] on link "Rezoning Request" at bounding box center [150, 352] width 54 height 8
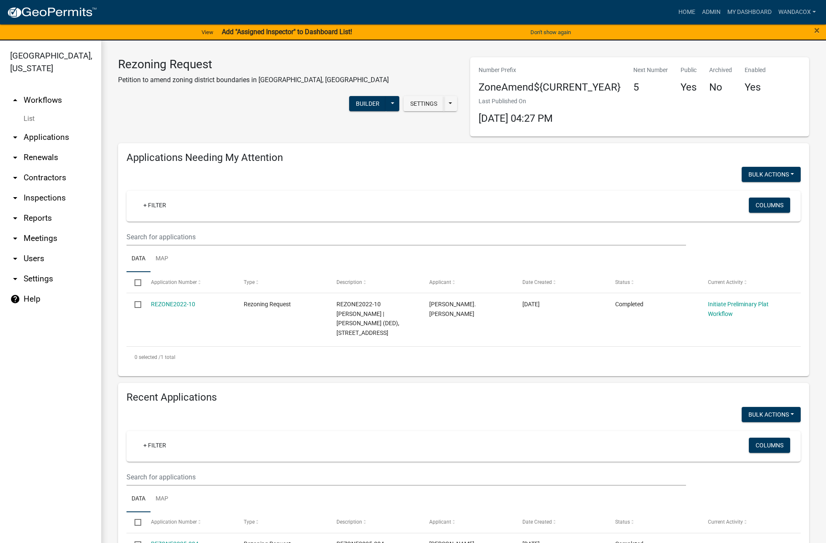
click at [52, 127] on link "arrow_drop_down Applications" at bounding box center [50, 137] width 101 height 20
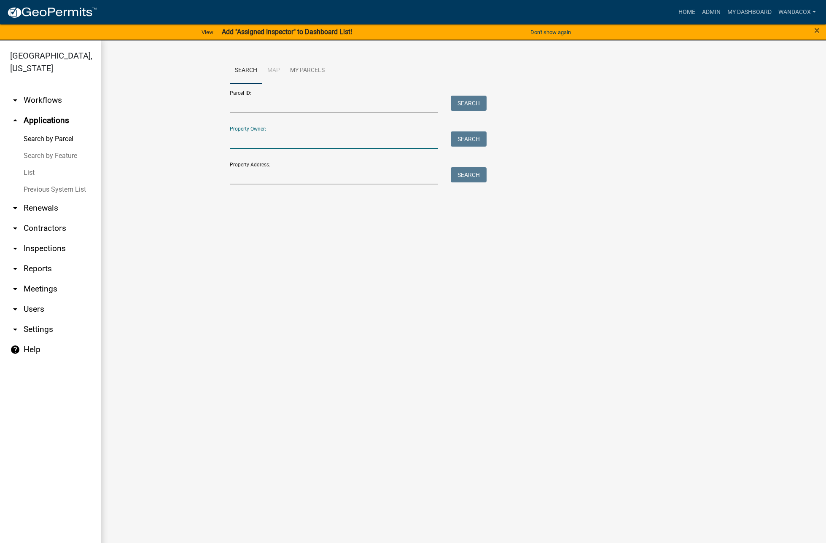
click at [260, 139] on input "Property Owner:" at bounding box center [334, 139] width 209 height 17
click at [260, 177] on input "Property Address:" at bounding box center [334, 175] width 209 height 17
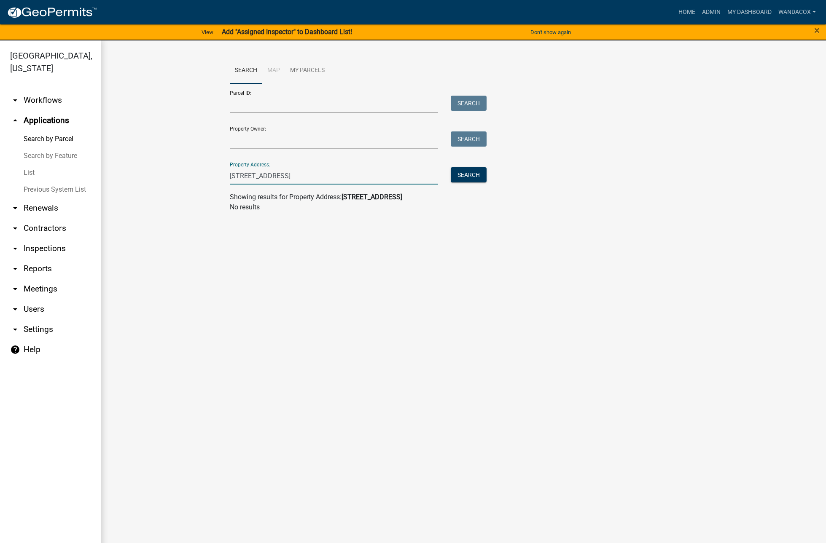
click at [345, 181] on input "1250 S Ave" at bounding box center [334, 175] width 209 height 17
type input "1250 S Ave"
click at [37, 131] on link "Search by Parcel" at bounding box center [50, 139] width 101 height 17
click at [35, 131] on link "Search by Parcel" at bounding box center [50, 139] width 101 height 17
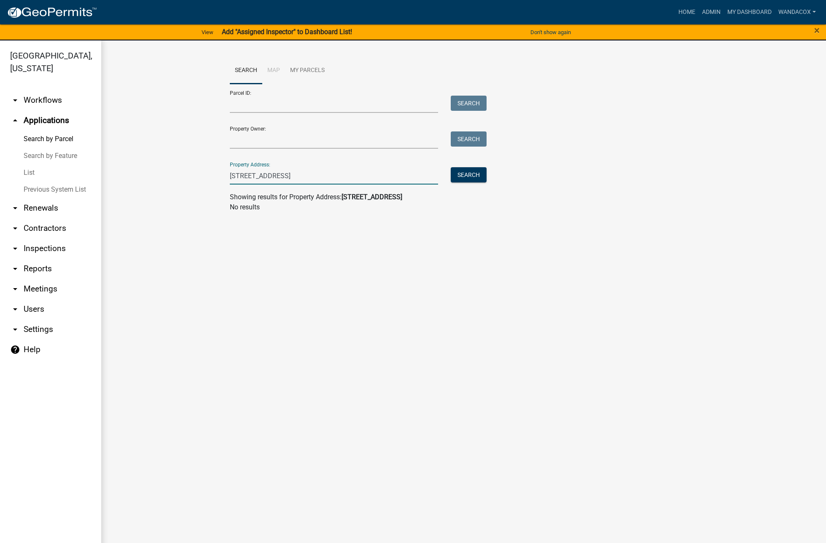
drag, startPoint x: 269, startPoint y: 177, endPoint x: 167, endPoint y: 173, distance: 102.0
click at [167, 173] on wm-workflow-application-search-view "Search Map My Parcels Parcel ID: Search Property Owner: Search Property Address…" at bounding box center [463, 138] width 691 height 162
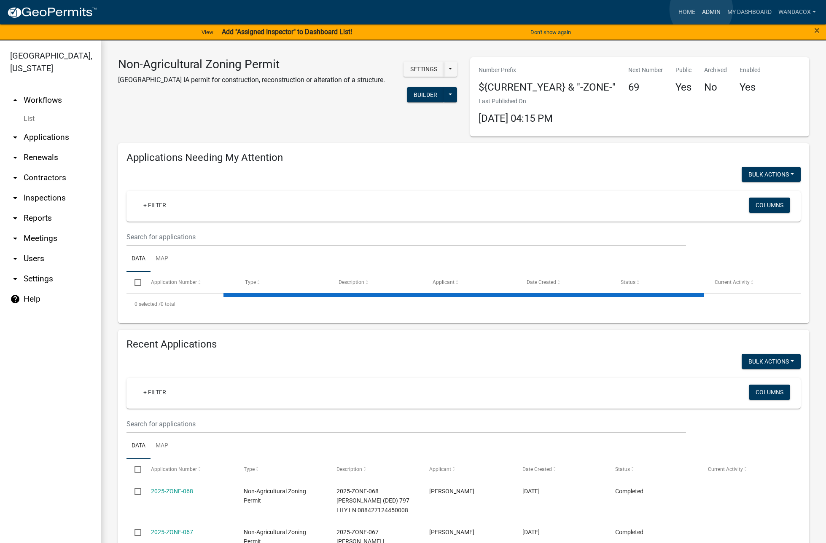
click at [701, 9] on link "Admin" at bounding box center [710, 12] width 25 height 16
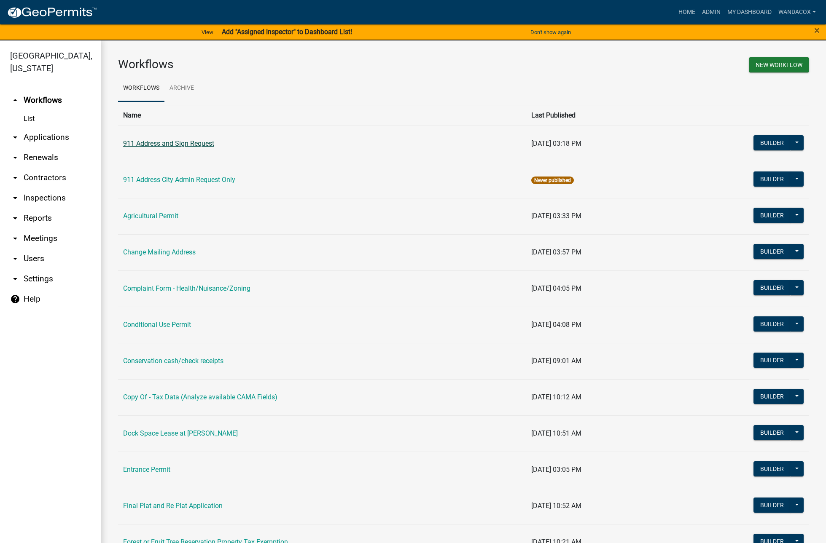
click at [184, 147] on link "911 Address and Sign Request" at bounding box center [168, 143] width 91 height 8
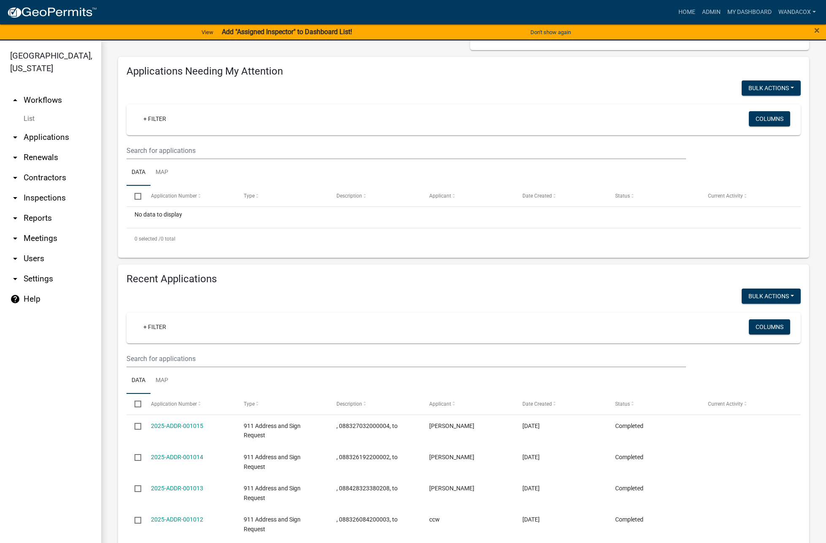
scroll to position [211, 0]
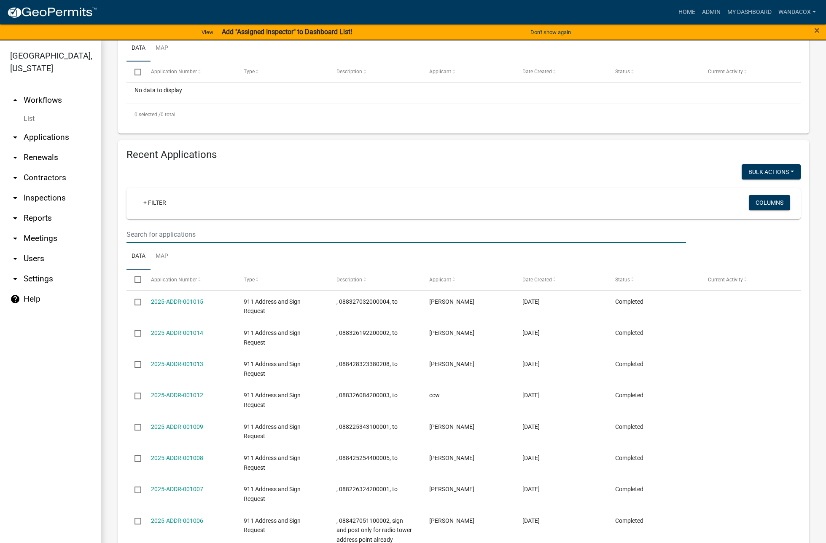
click at [155, 35] on input "text" at bounding box center [405, 26] width 559 height 17
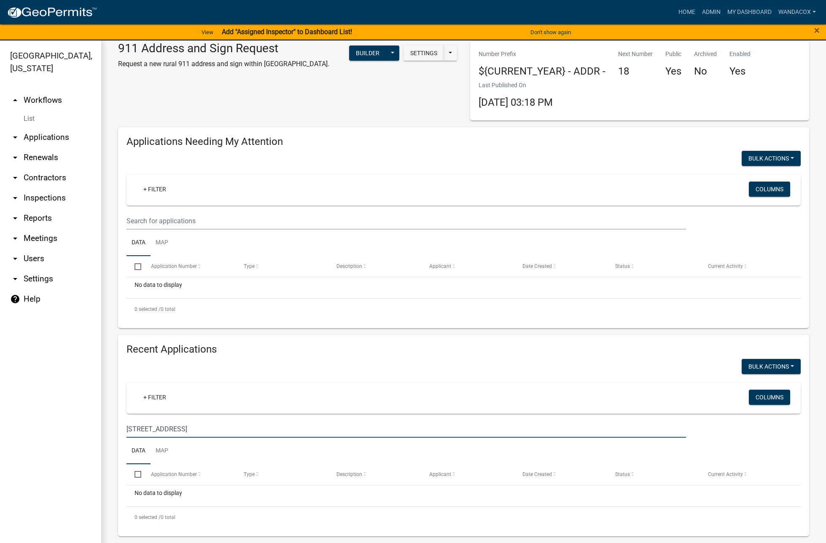
scroll to position [16, 0]
type input "[STREET_ADDRESS]"
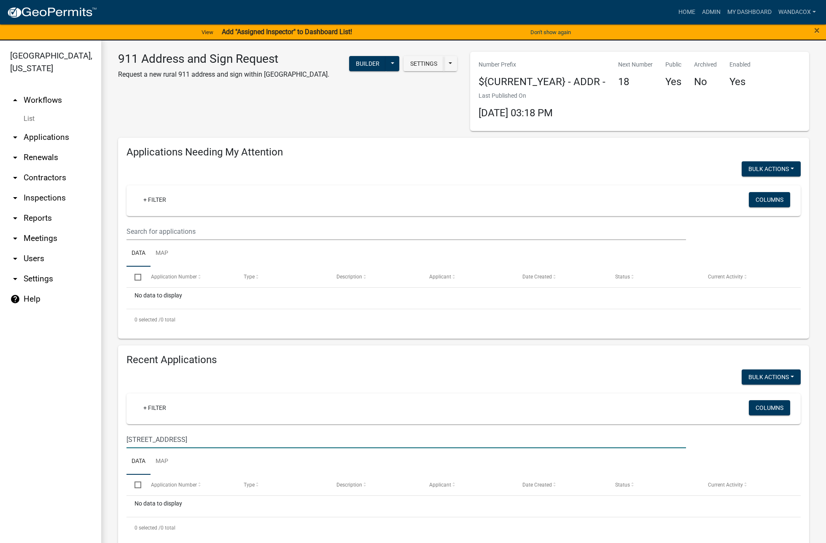
scroll to position [0, 0]
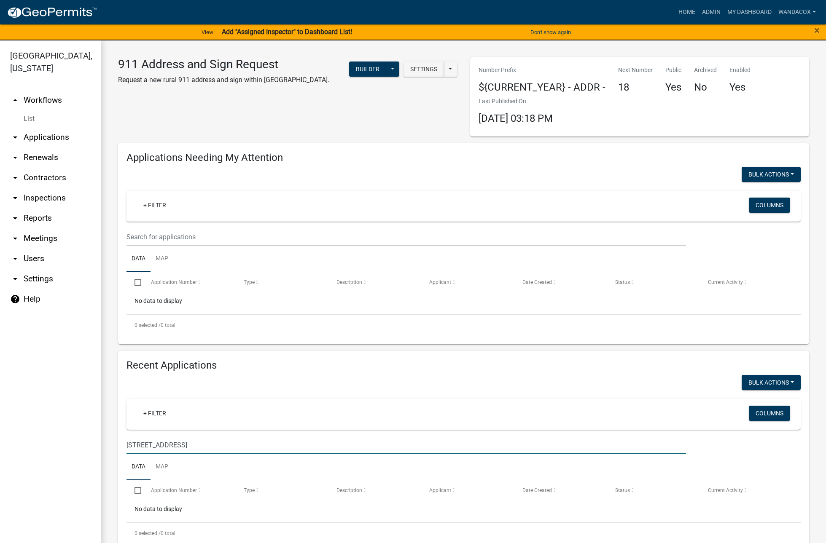
drag, startPoint x: 216, startPoint y: 449, endPoint x: 100, endPoint y: 463, distance: 116.3
click at [100, 463] on div "[GEOGRAPHIC_DATA], [US_STATE] arrow_drop_up Workflows List arrow_drop_down Appl…" at bounding box center [413, 296] width 826 height 513
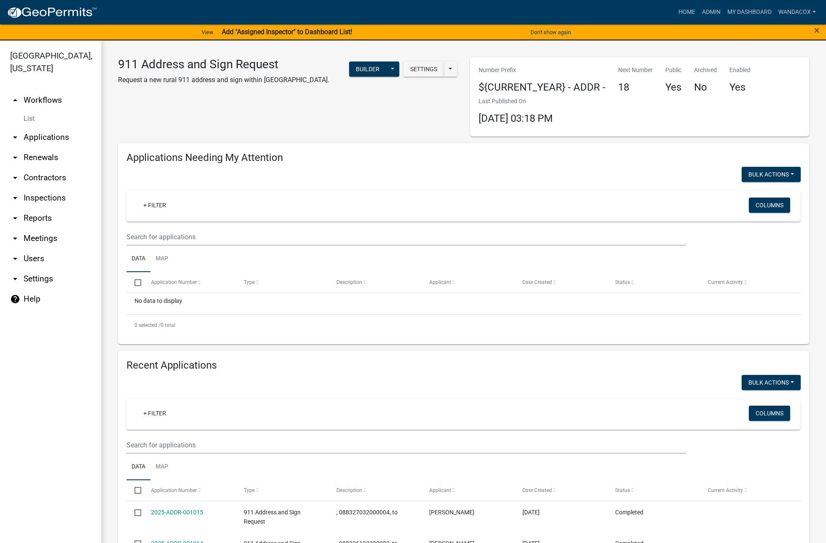
click at [45, 127] on link "arrow_drop_down Applications" at bounding box center [50, 137] width 101 height 20
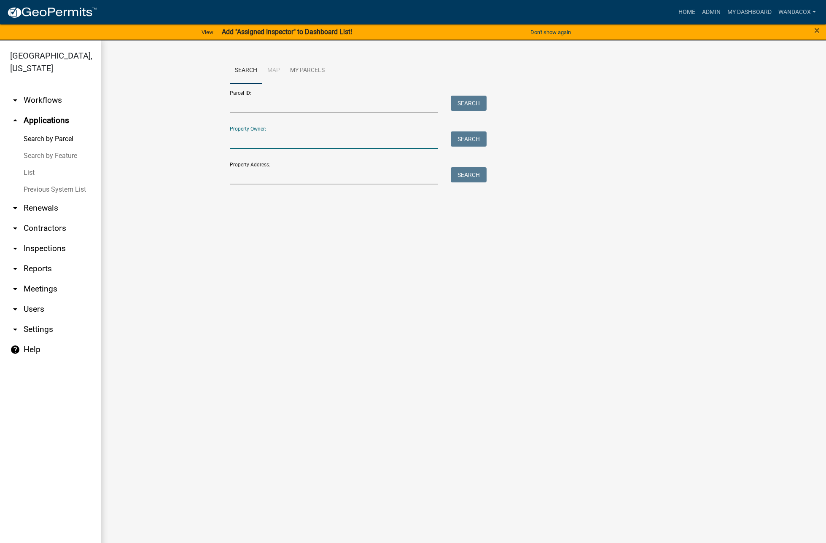
click at [249, 139] on input "Property Owner:" at bounding box center [334, 139] width 209 height 17
type input "spraytek"
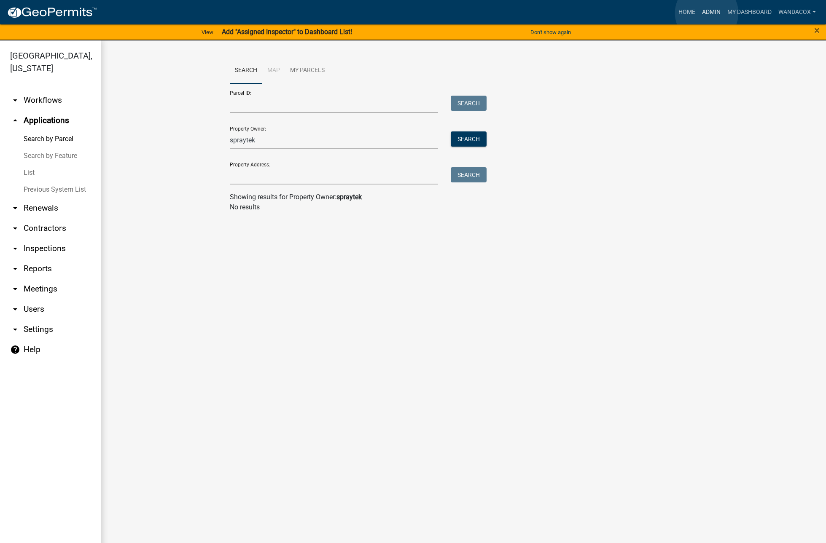
click at [706, 13] on link "Admin" at bounding box center [710, 12] width 25 height 16
